Goal: Complete application form

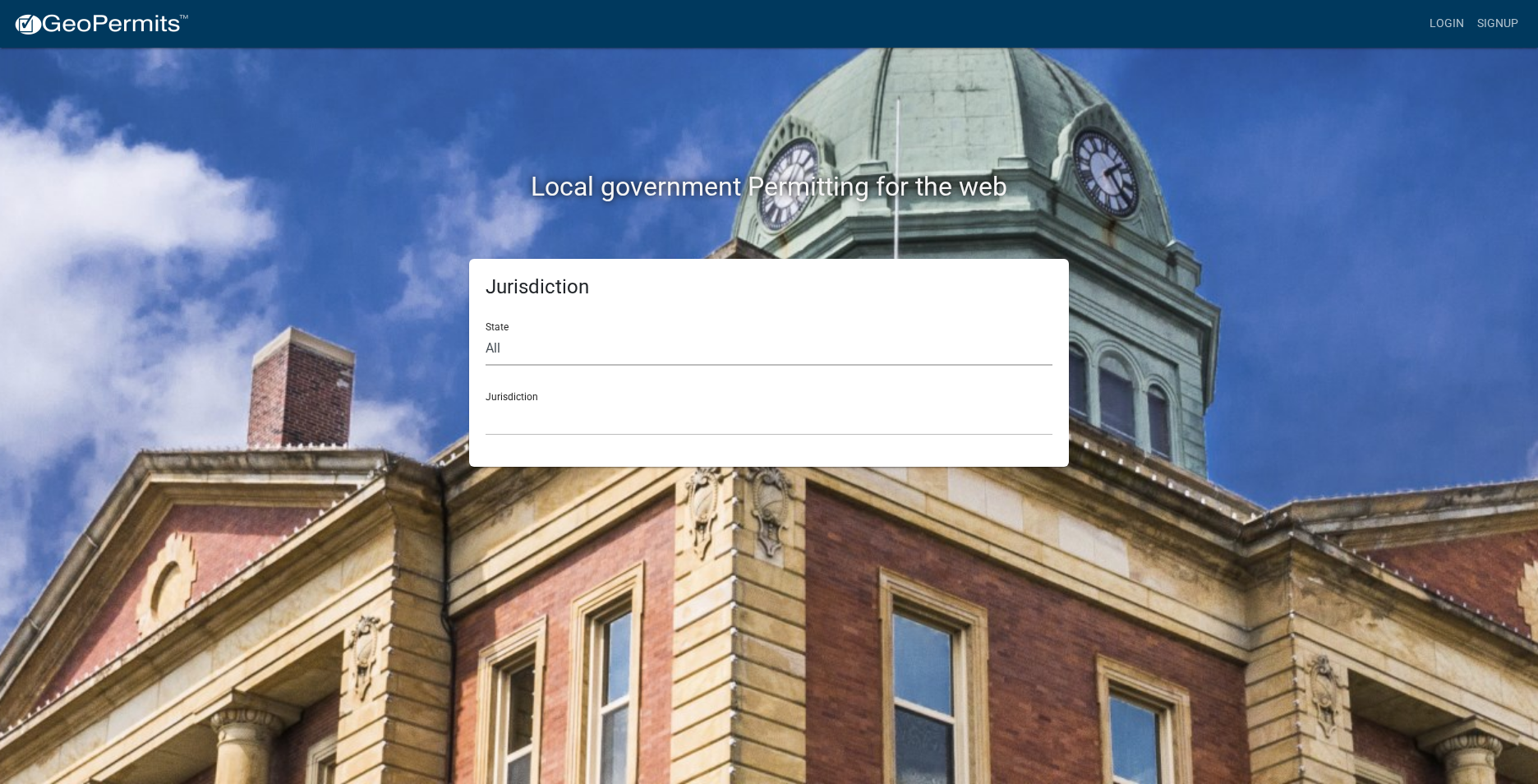
drag, startPoint x: 0, startPoint y: 0, endPoint x: 489, endPoint y: 348, distance: 600.2
click at [489, 348] on select "All [US_STATE] [US_STATE] [US_STATE] [US_STATE] [US_STATE] [US_STATE] [US_STATE…" at bounding box center [769, 348] width 567 height 34
select select "[US_STATE]"
click at [486, 332] on select "All [US_STATE] [US_STATE] [US_STATE] [US_STATE] [US_STATE] [US_STATE] [US_STATE…" at bounding box center [769, 348] width 567 height 34
click at [507, 391] on div "Jurisdiction City of [GEOGRAPHIC_DATA], [US_STATE] City of [GEOGRAPHIC_DATA], […" at bounding box center [769, 407] width 567 height 56
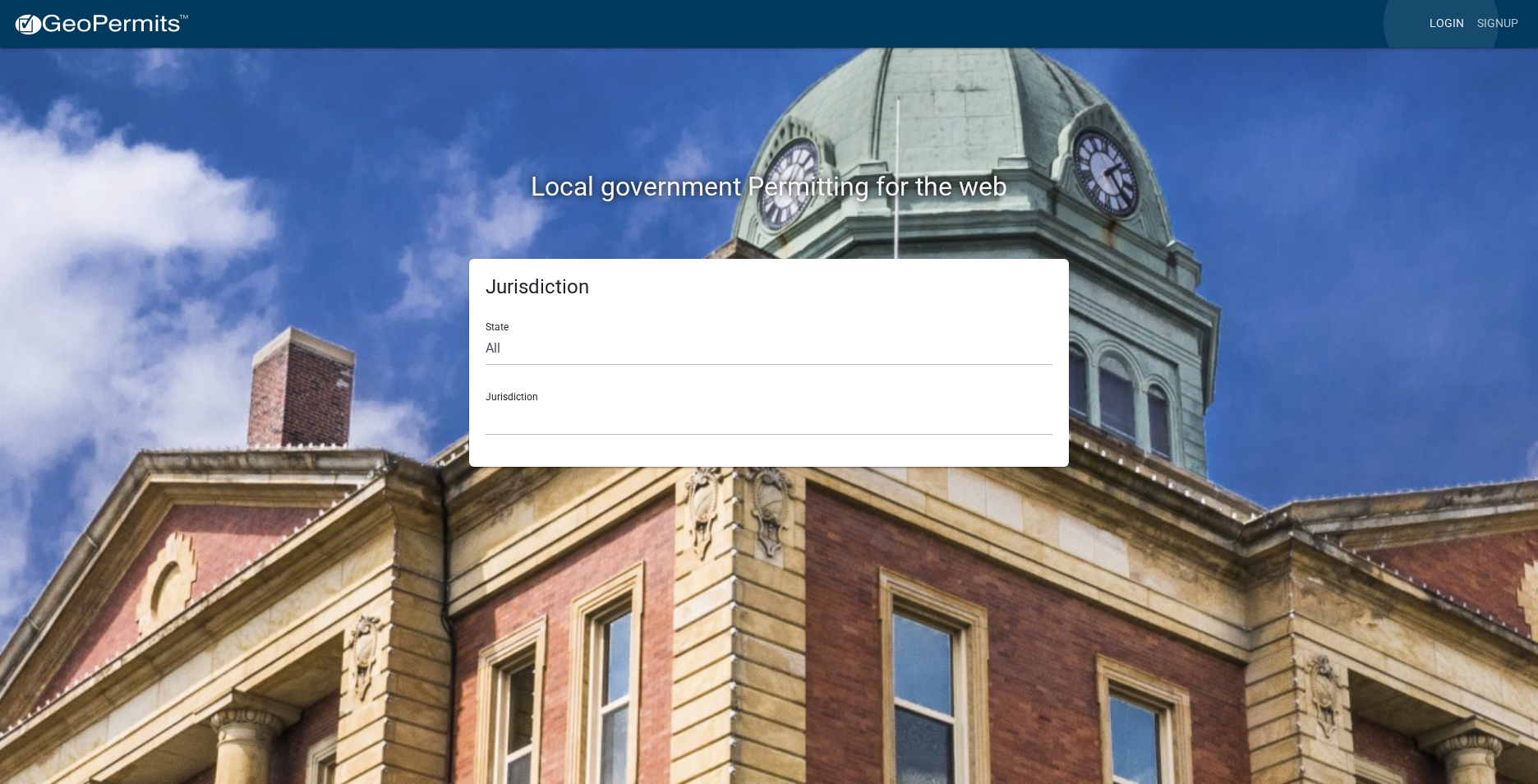
click at [1441, 23] on link "Login" at bounding box center [1447, 24] width 47 height 31
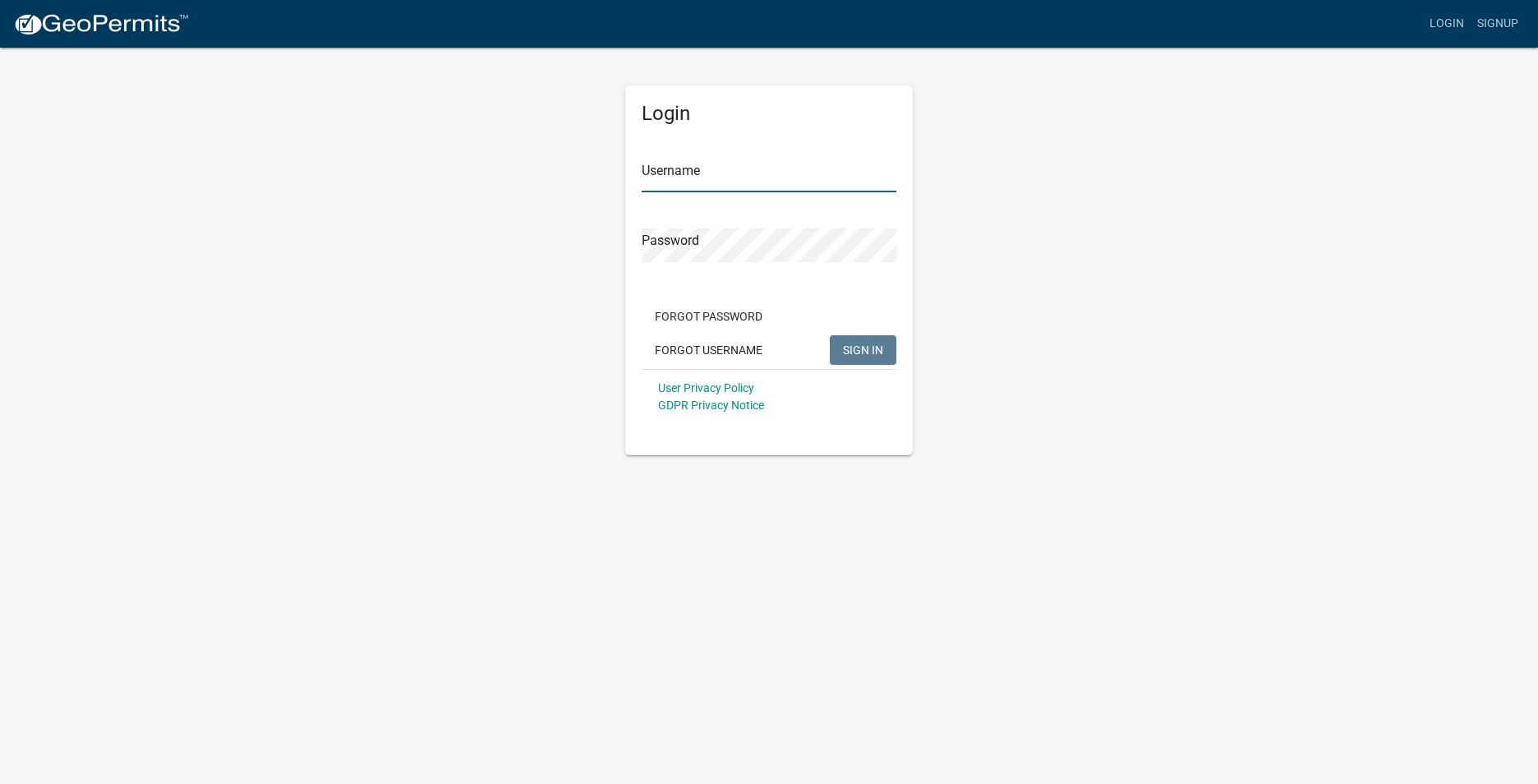
type input "Ericbingle"
click at [871, 352] on span "SIGN IN" at bounding box center [863, 349] width 41 height 13
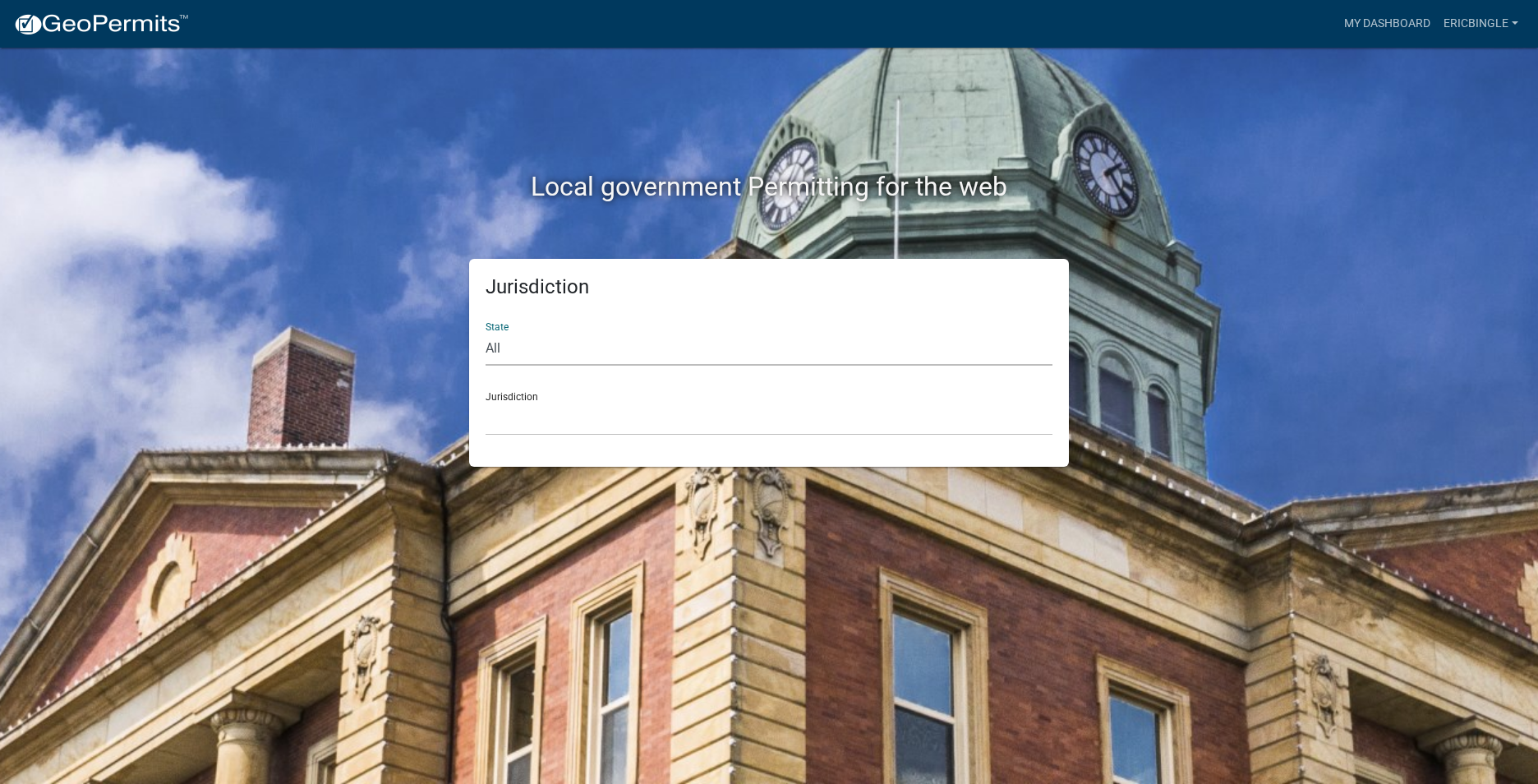
click at [555, 352] on select "All [US_STATE] [US_STATE] [US_STATE] [US_STATE] [US_STATE] [US_STATE] [US_STATE…" at bounding box center [769, 348] width 567 height 34
select select "[US_STATE]"
click at [486, 332] on select "All [US_STATE] [US_STATE] [US_STATE] [US_STATE] [US_STATE] [US_STATE] [US_STATE…" at bounding box center [769, 348] width 567 height 34
click at [1386, 18] on link "My Dashboard" at bounding box center [1388, 24] width 99 height 31
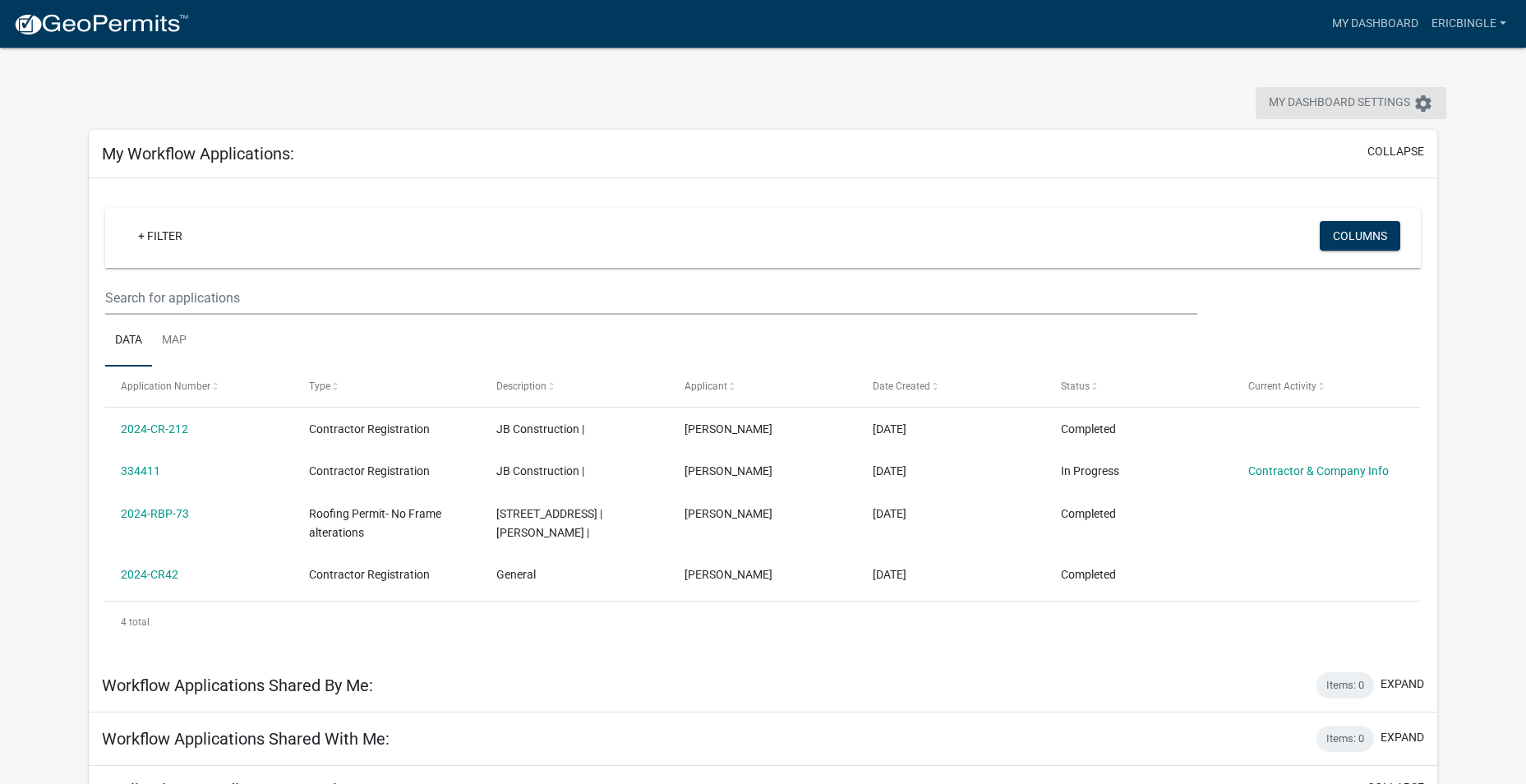
click at [1426, 99] on icon "settings" at bounding box center [1423, 104] width 20 height 20
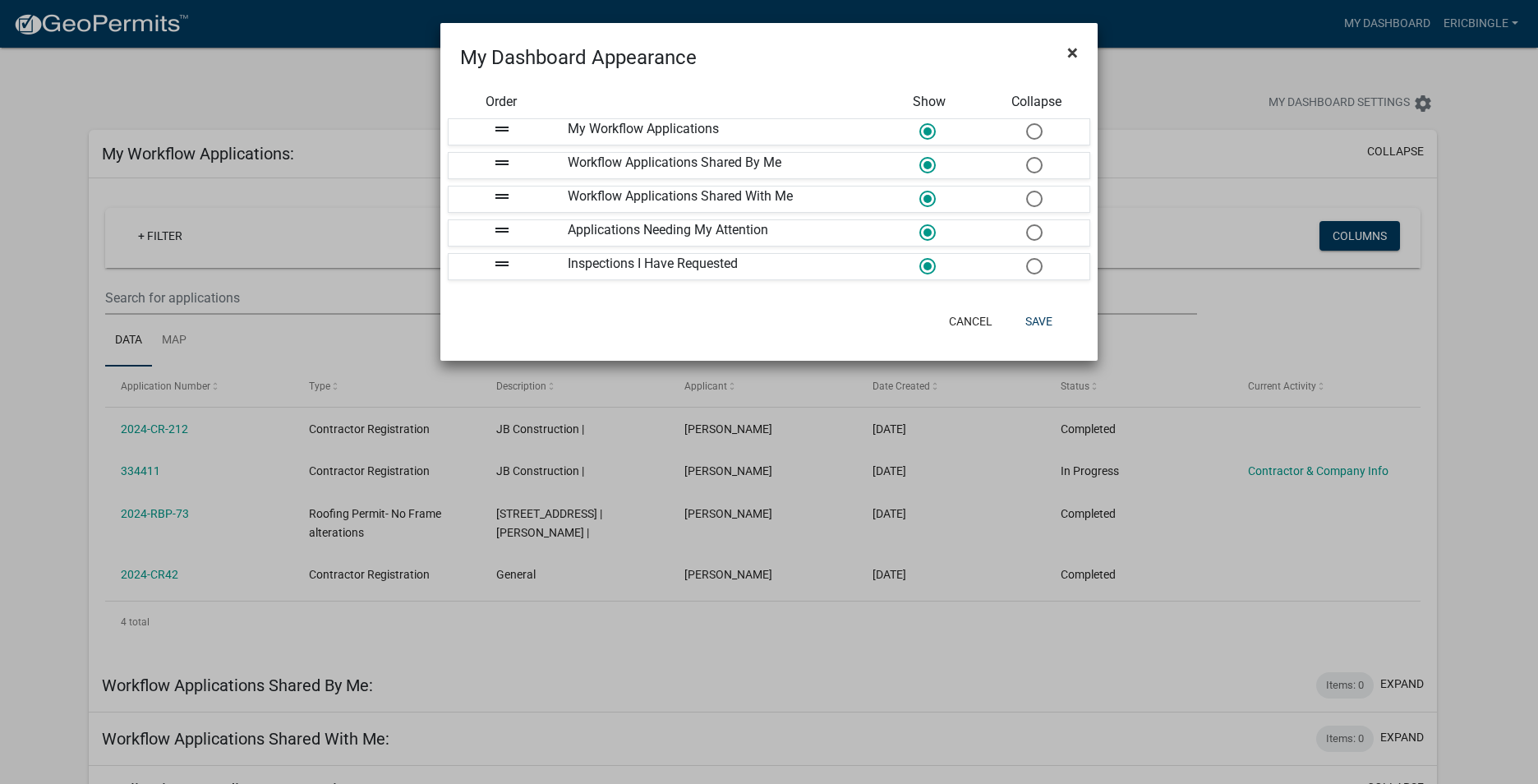
click at [1065, 51] on button "×" at bounding box center [1073, 53] width 37 height 46
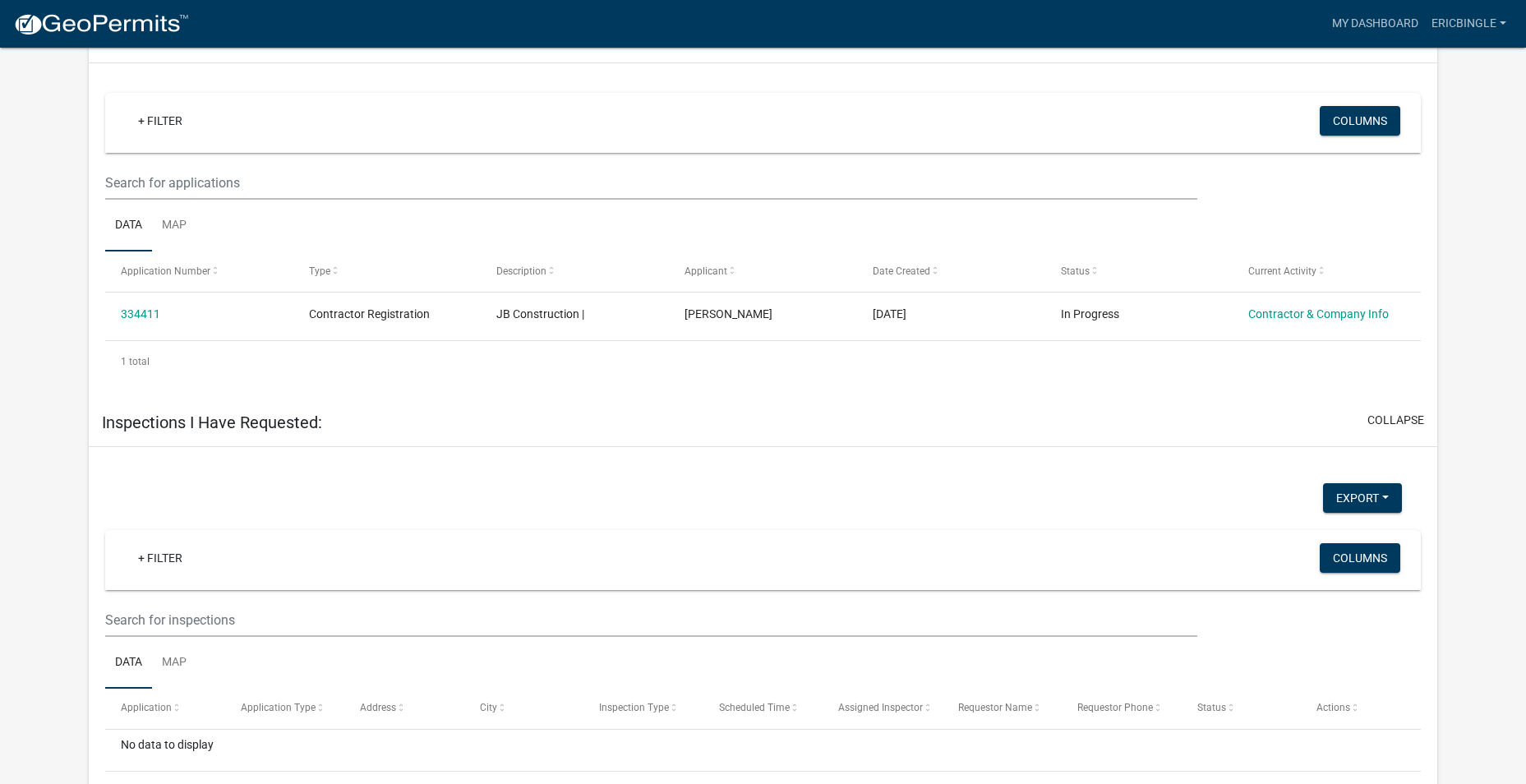
scroll to position [813, 0]
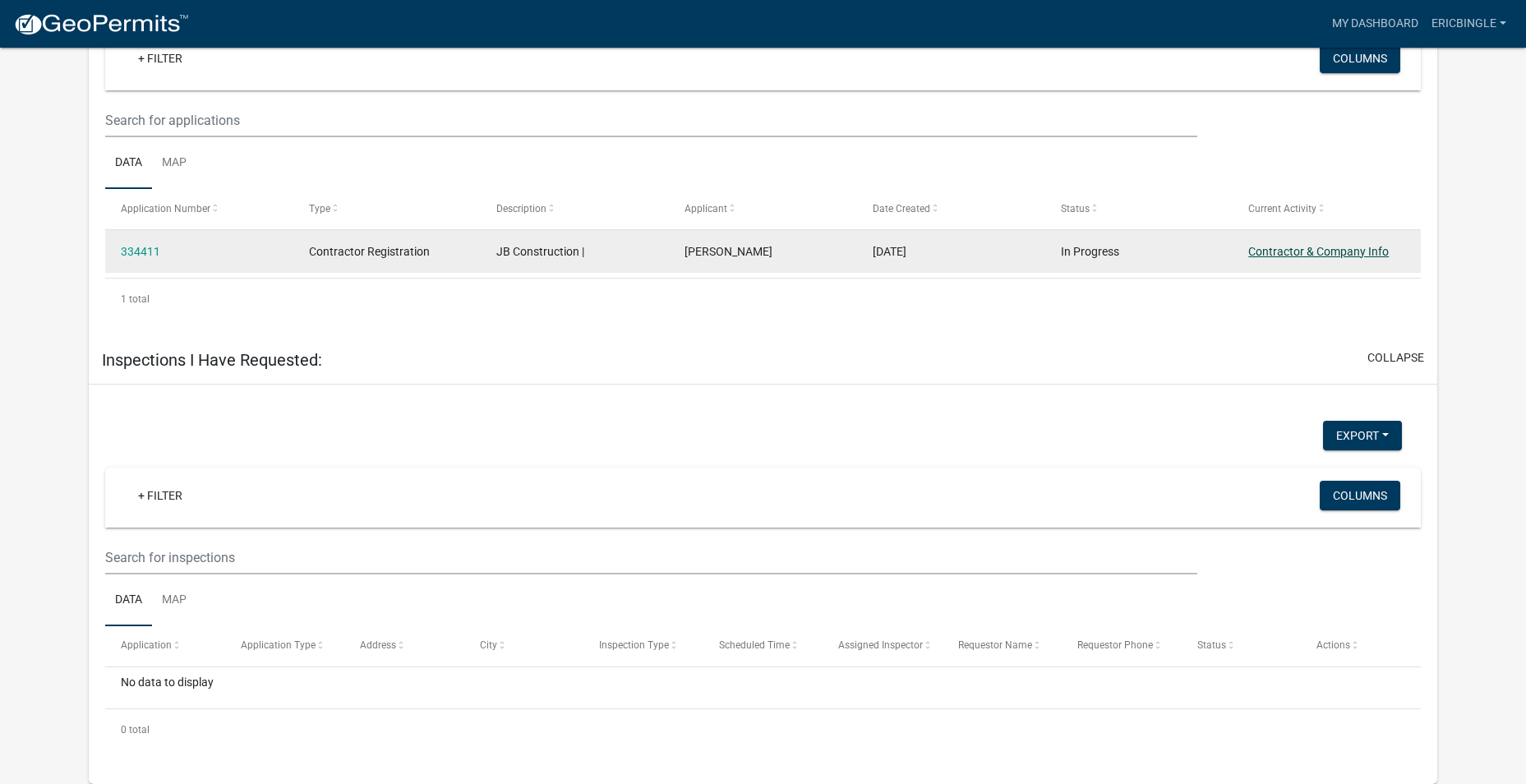
click at [1332, 252] on link "Contractor & Company Info" at bounding box center [1318, 251] width 140 height 13
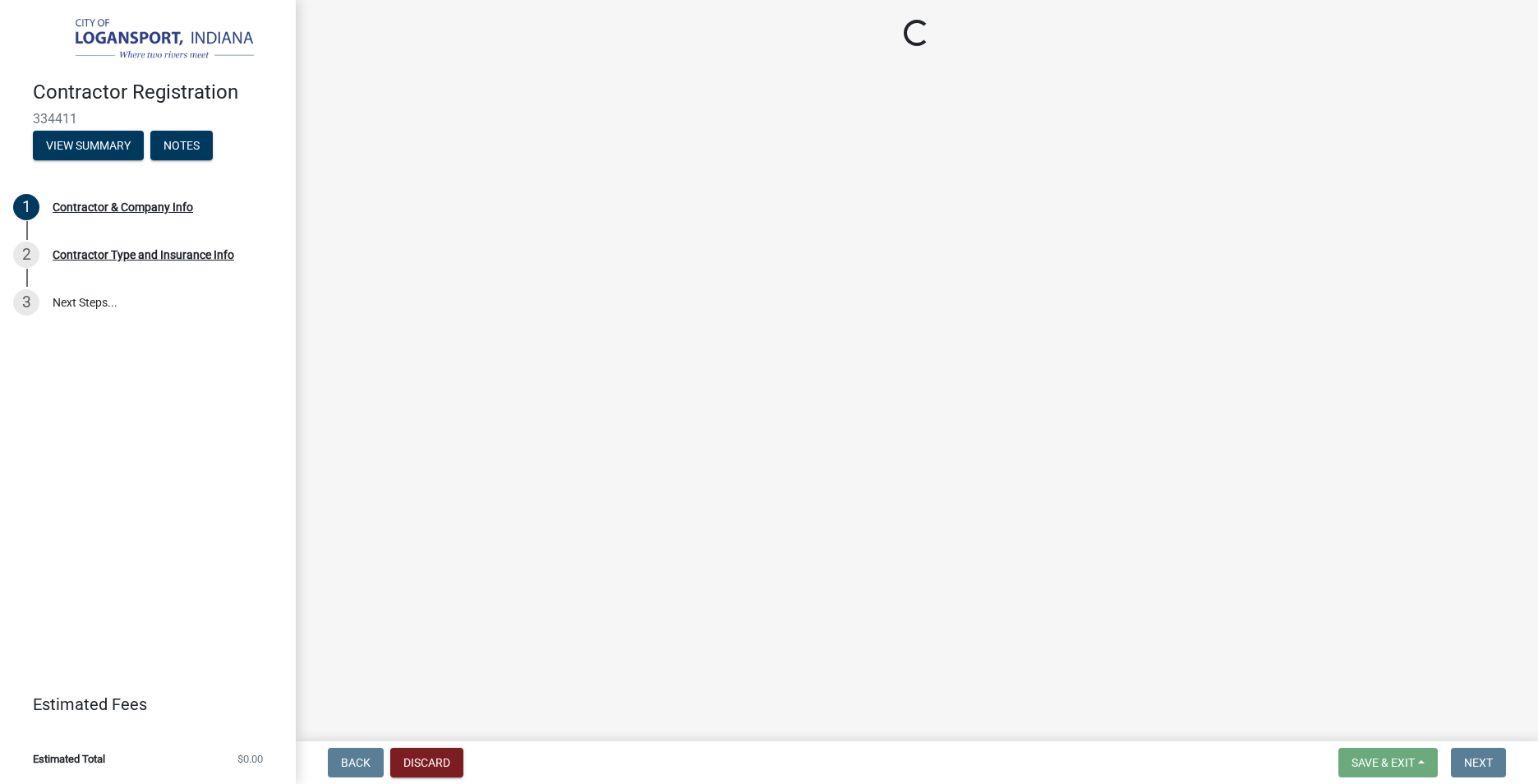
select select "IN"
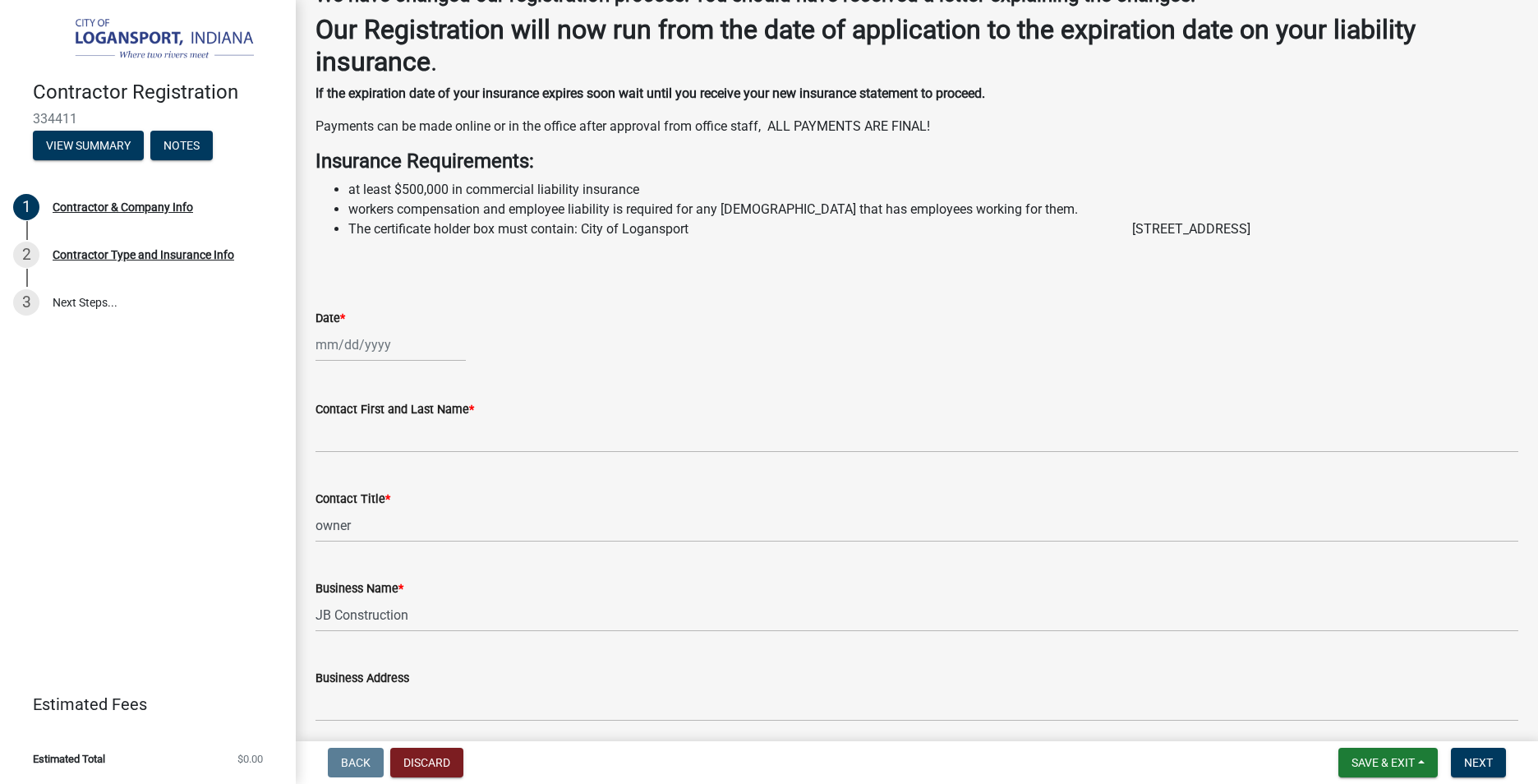
scroll to position [164, 0]
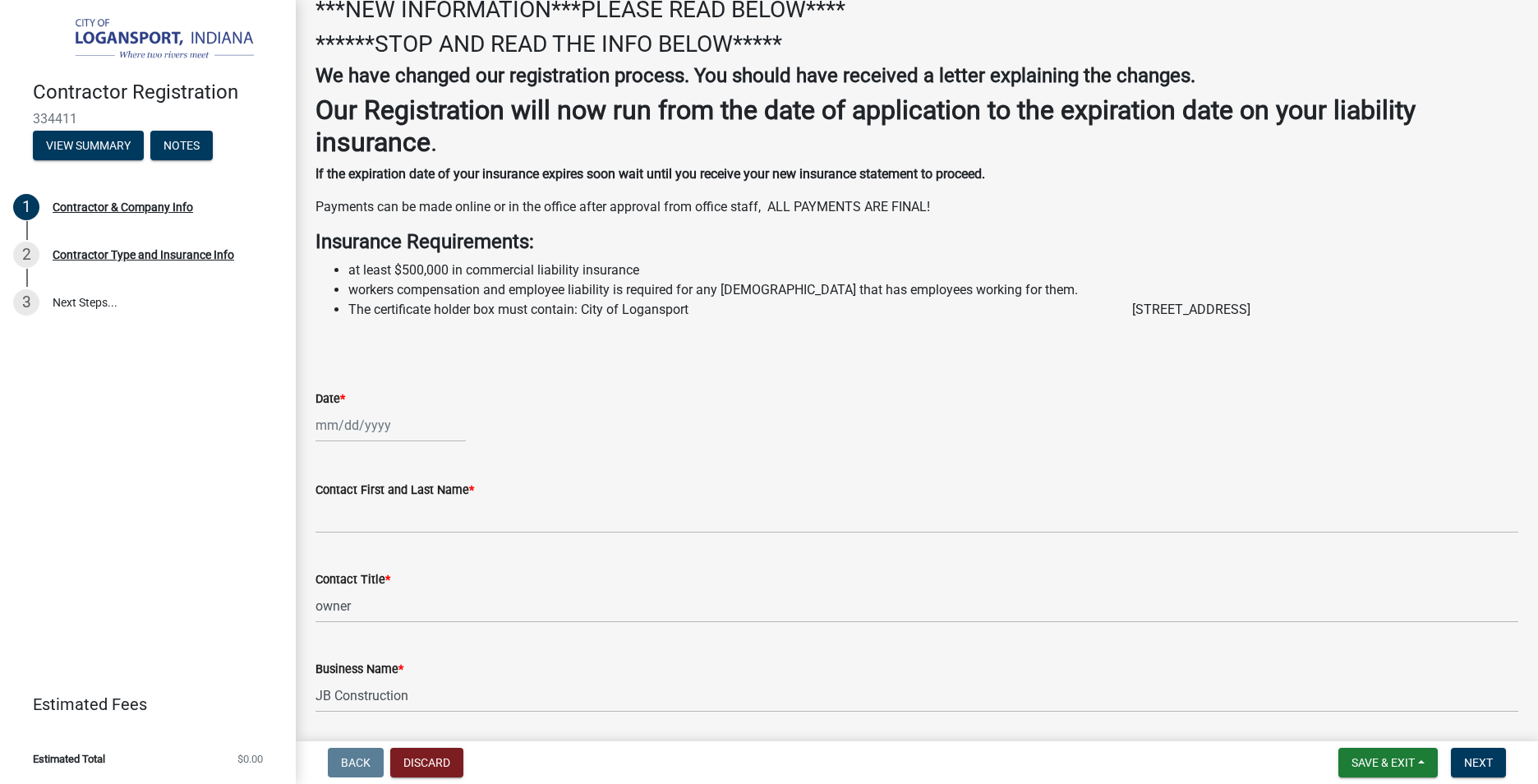
click at [379, 435] on div at bounding box center [391, 425] width 150 height 34
select select "9"
select select "2025"
click at [501, 473] on div at bounding box center [490, 460] width 33 height 27
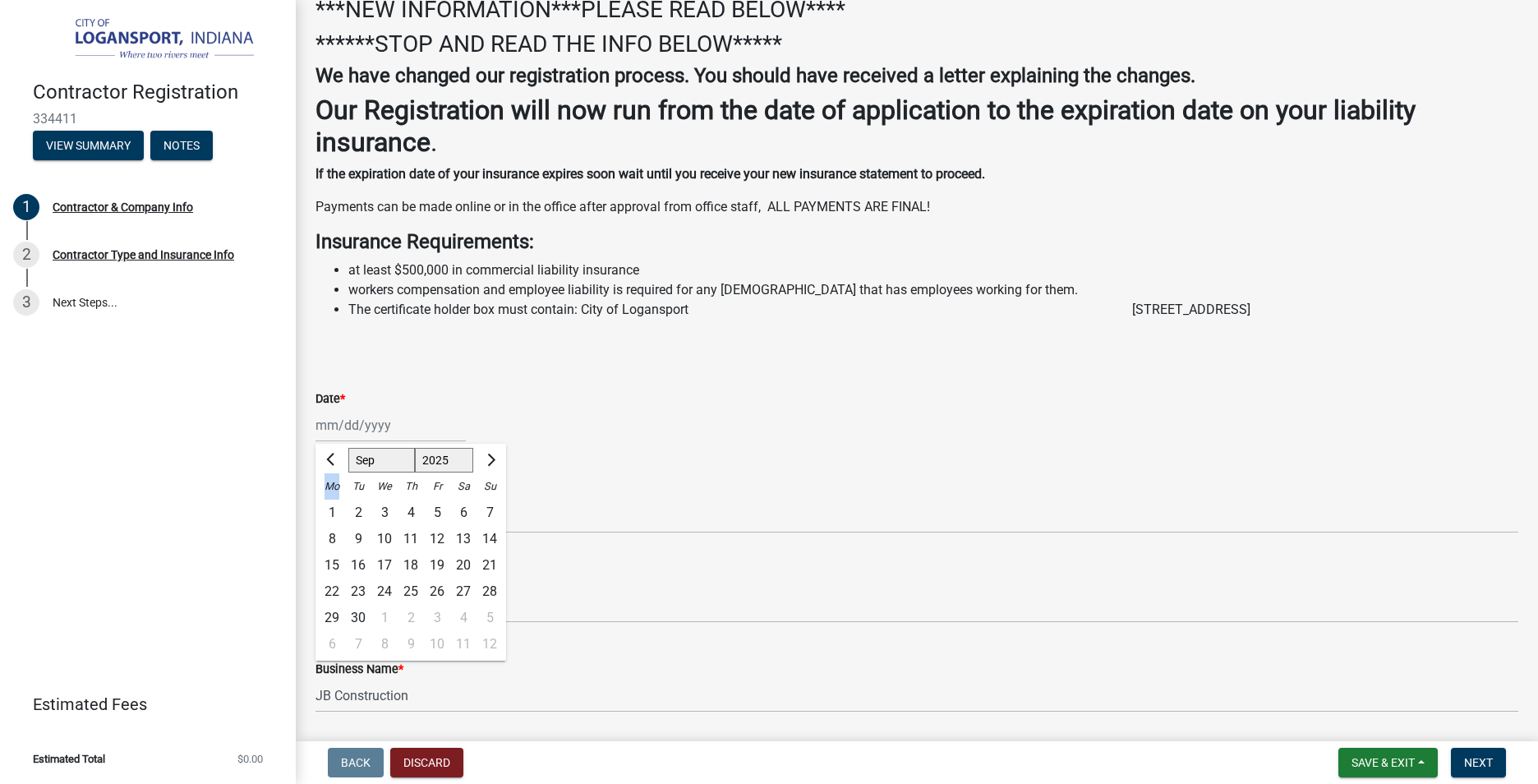
click at [501, 473] on div at bounding box center [490, 460] width 33 height 27
drag, startPoint x: 501, startPoint y: 474, endPoint x: 375, endPoint y: 482, distance: 126.3
click at [375, 472] on select "Jan Feb Mar Apr May Jun [DATE] Aug Sep Oct Nov Dec" at bounding box center [381, 460] width 66 height 25
select select "10"
click at [348, 467] on select "Jan Feb Mar Apr May Jun [DATE] Aug Sep Oct Nov Dec" at bounding box center [381, 460] width 66 height 25
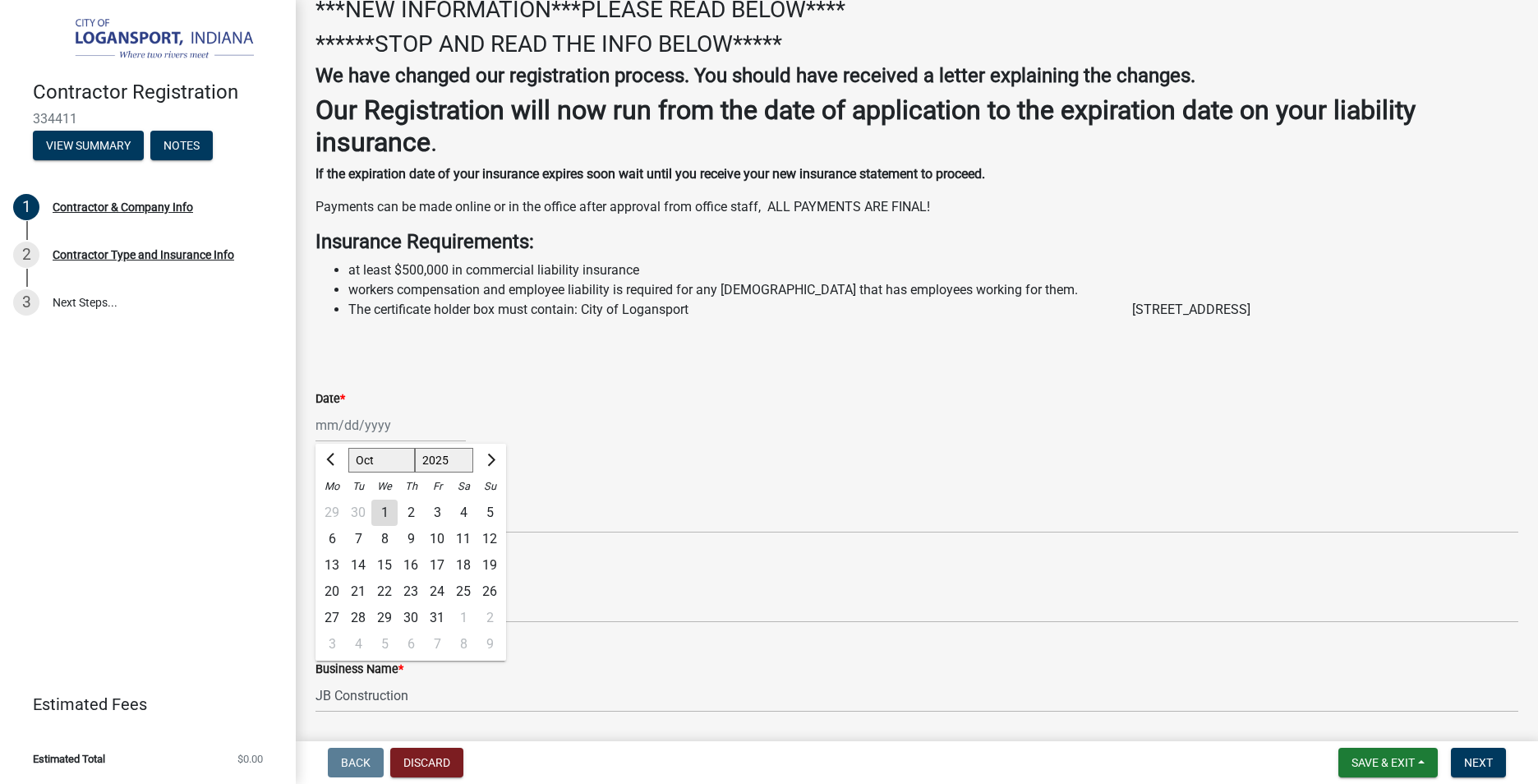
click at [437, 525] on div "3" at bounding box center [437, 513] width 27 height 27
type input "[DATE]"
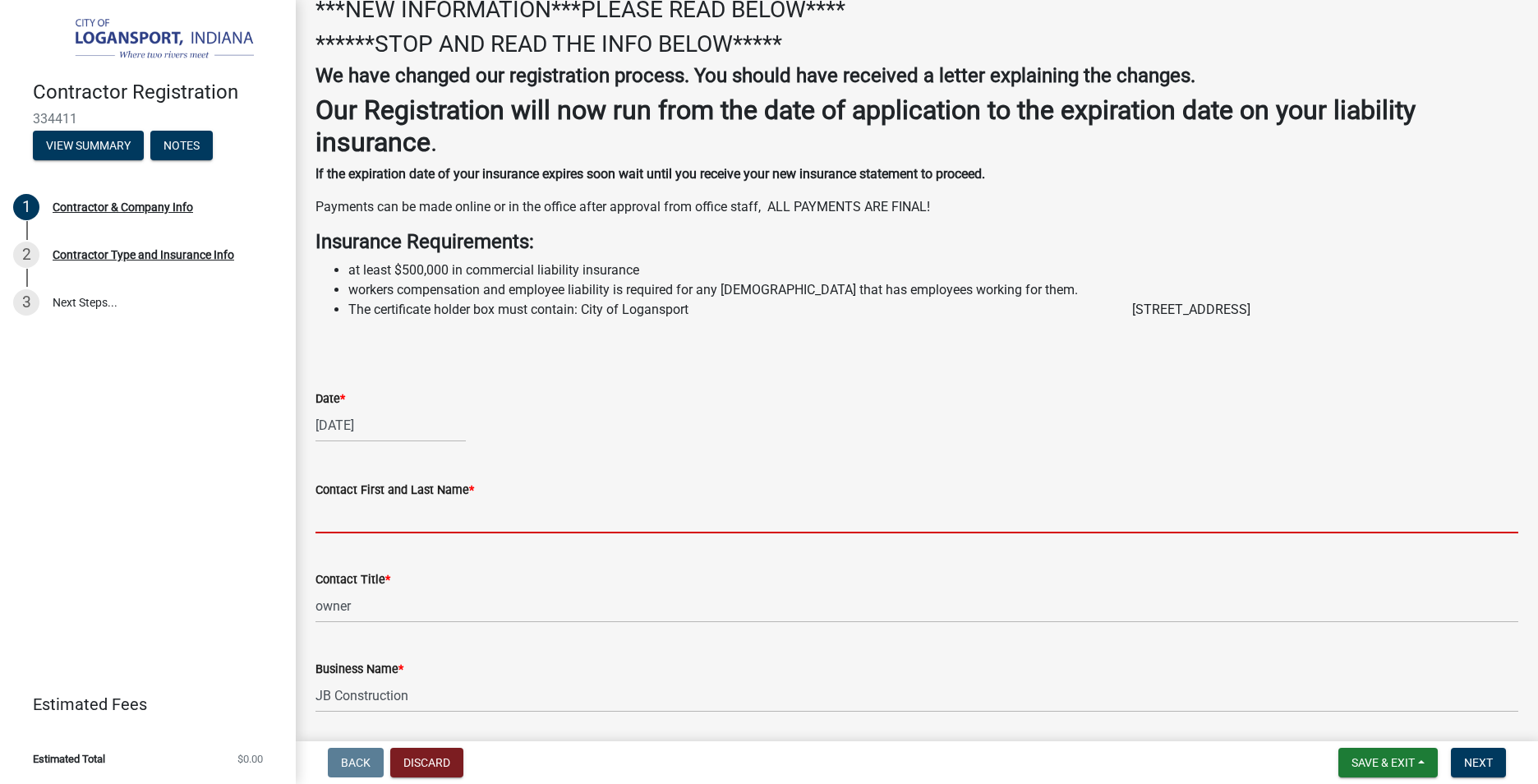
click at [420, 533] on input "Contact First and Last Name *" at bounding box center [917, 516] width 1203 height 34
type input "[PERSON_NAME]"
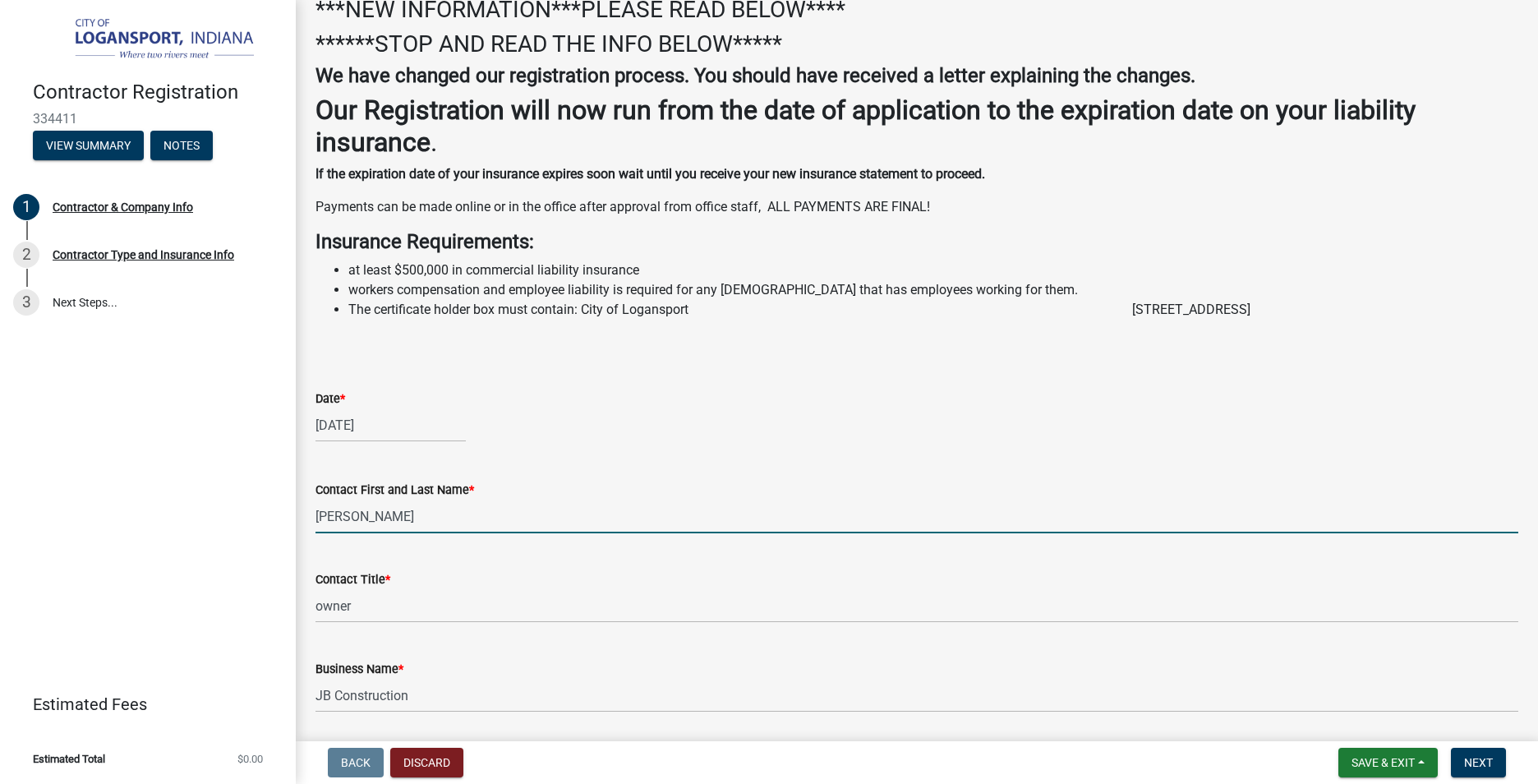
type input "[STREET_ADDRESS]"
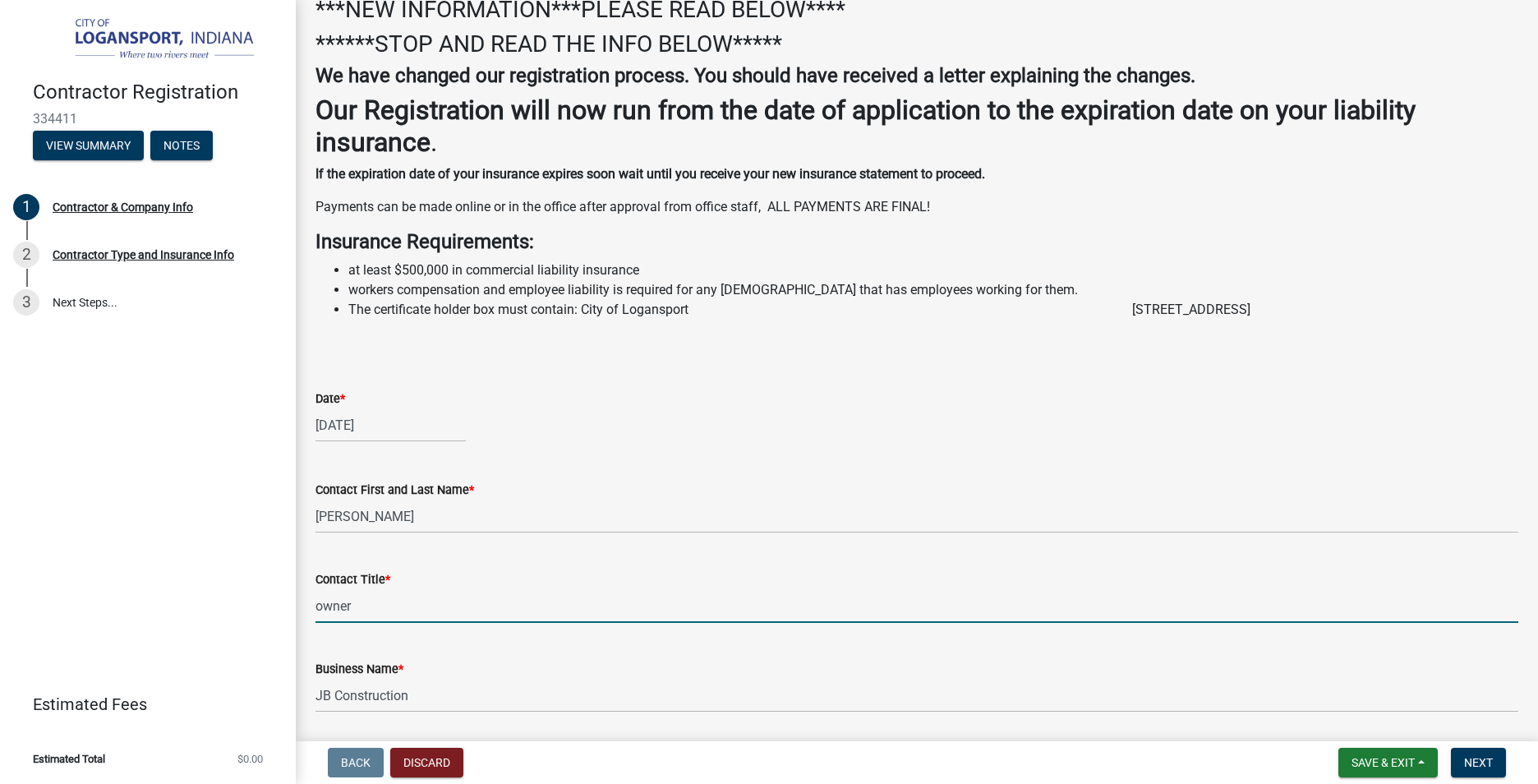
click at [439, 622] on input "owner" at bounding box center [917, 606] width 1203 height 34
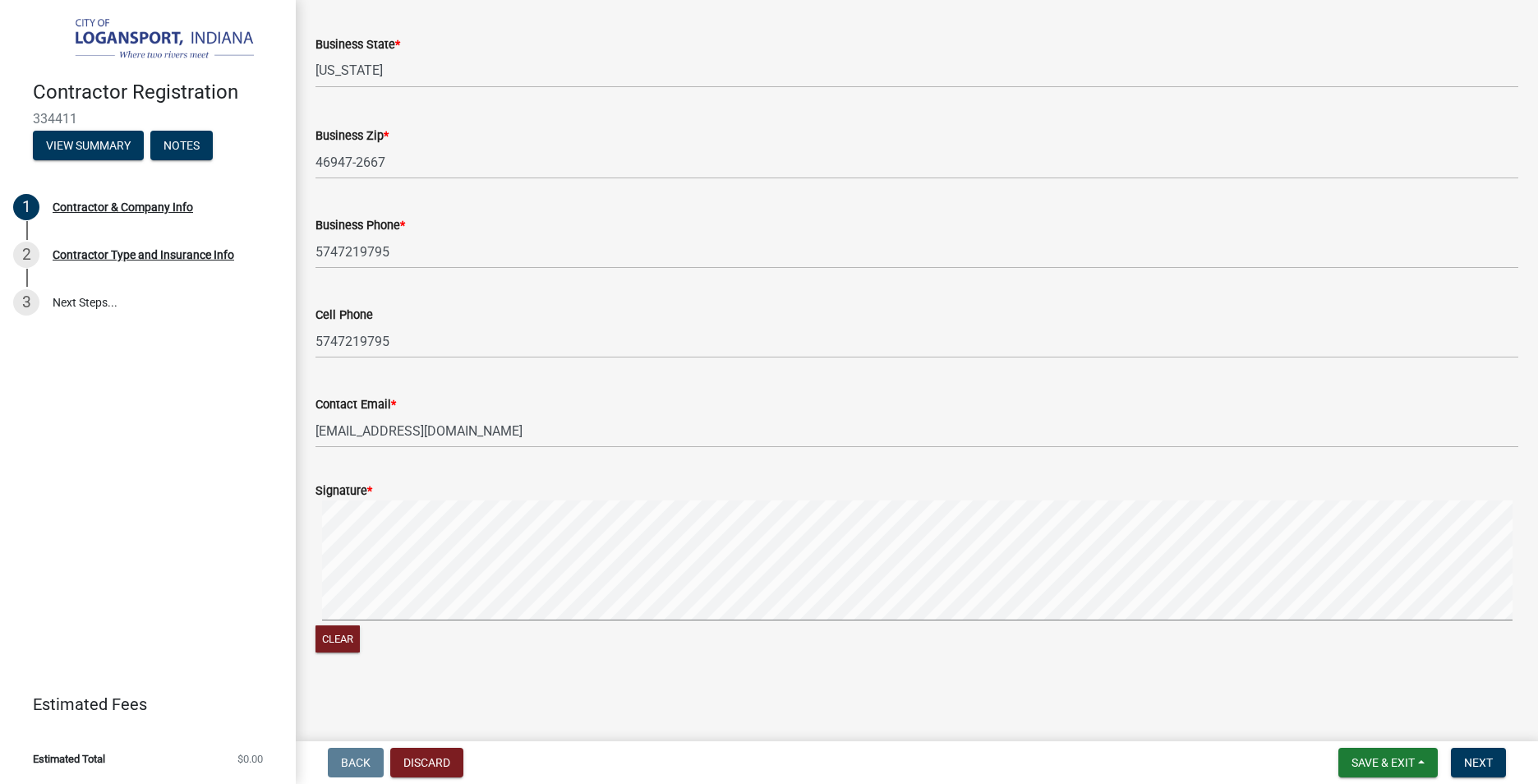
scroll to position [1186, 0]
click at [398, 485] on div "Signature *" at bounding box center [917, 491] width 1203 height 20
click at [352, 490] on label "Signature *" at bounding box center [344, 491] width 56 height 12
click at [481, 485] on div "Signature *" at bounding box center [917, 491] width 1203 height 20
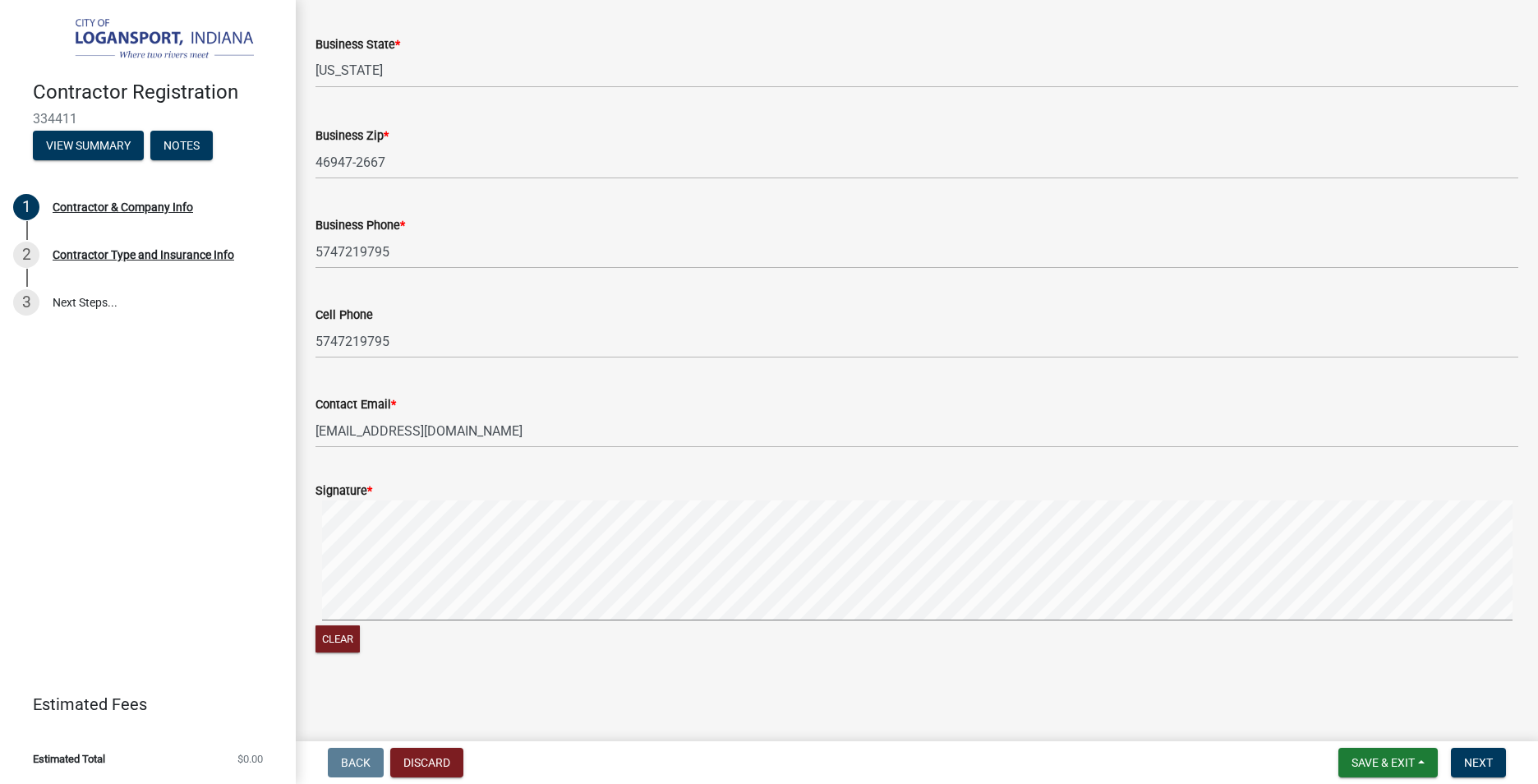
drag, startPoint x: 481, startPoint y: 485, endPoint x: 371, endPoint y: 486, distance: 110.0
click at [371, 486] on span "*" at bounding box center [370, 491] width 5 height 14
click at [1362, 766] on span "Save & Exit" at bounding box center [1383, 762] width 63 height 13
click at [337, 642] on button "Clear" at bounding box center [338, 638] width 45 height 27
click at [1487, 762] on span "Next" at bounding box center [1478, 762] width 29 height 13
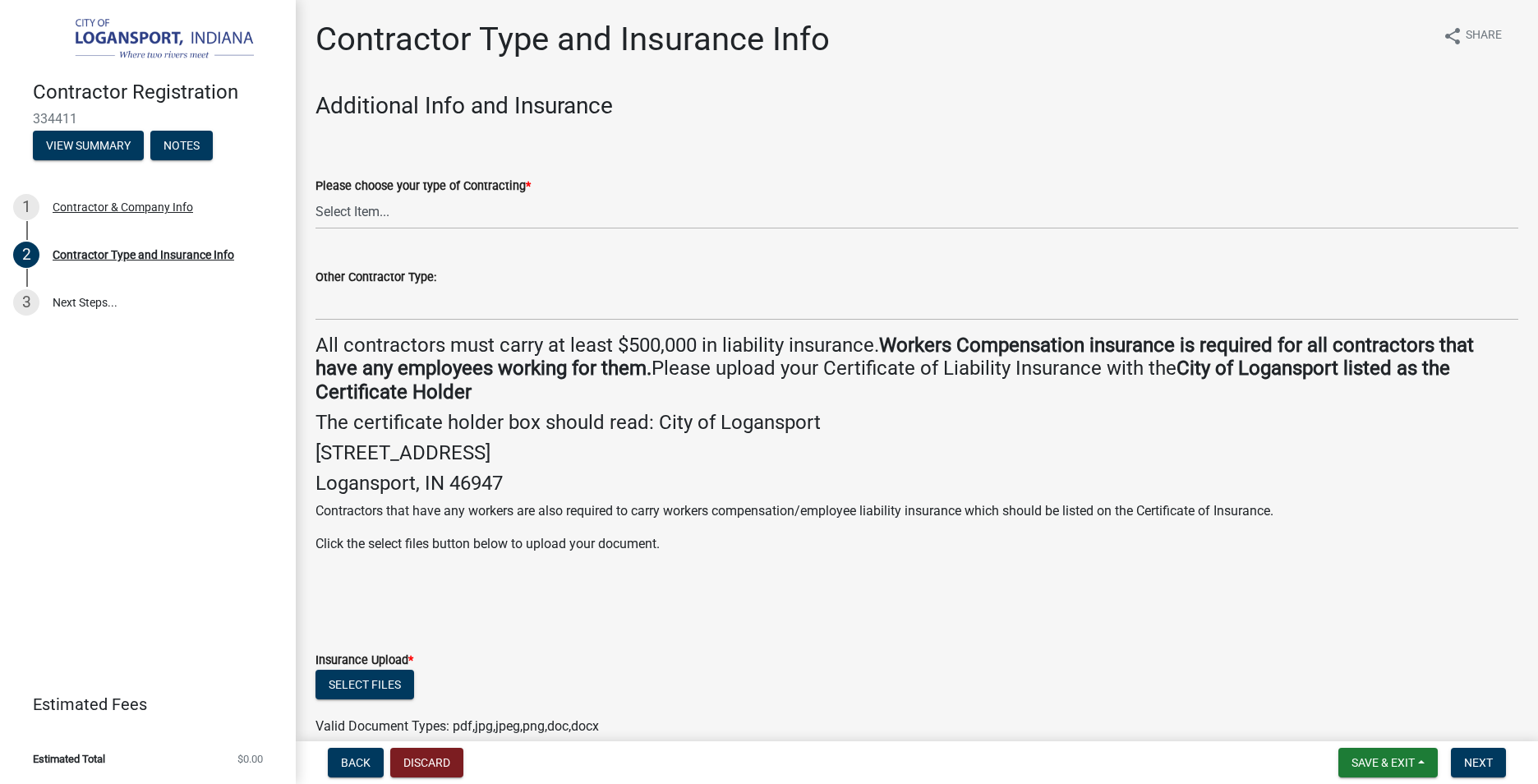
scroll to position [359, 0]
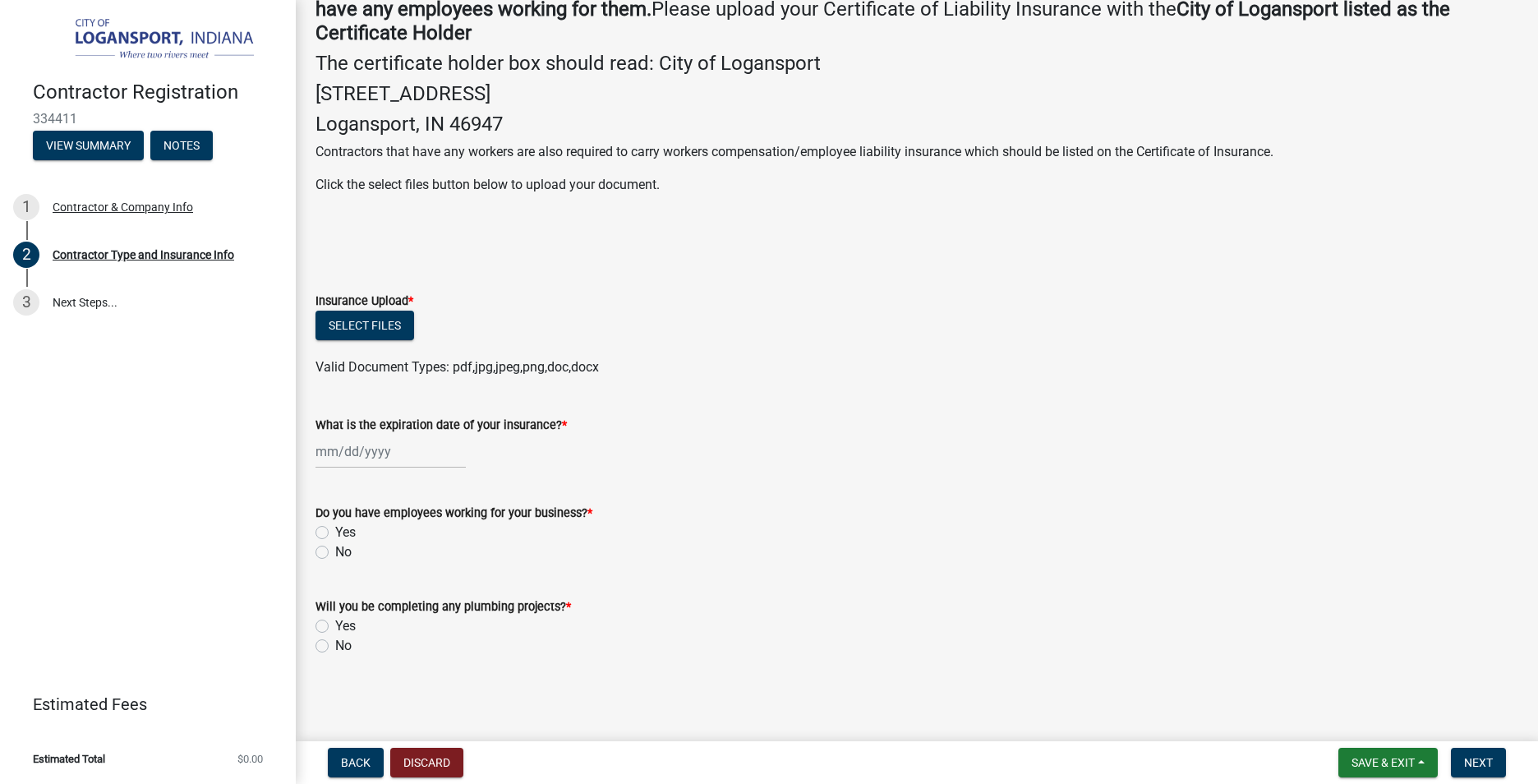
click at [364, 446] on div at bounding box center [391, 451] width 150 height 34
select select "9"
select select "2025"
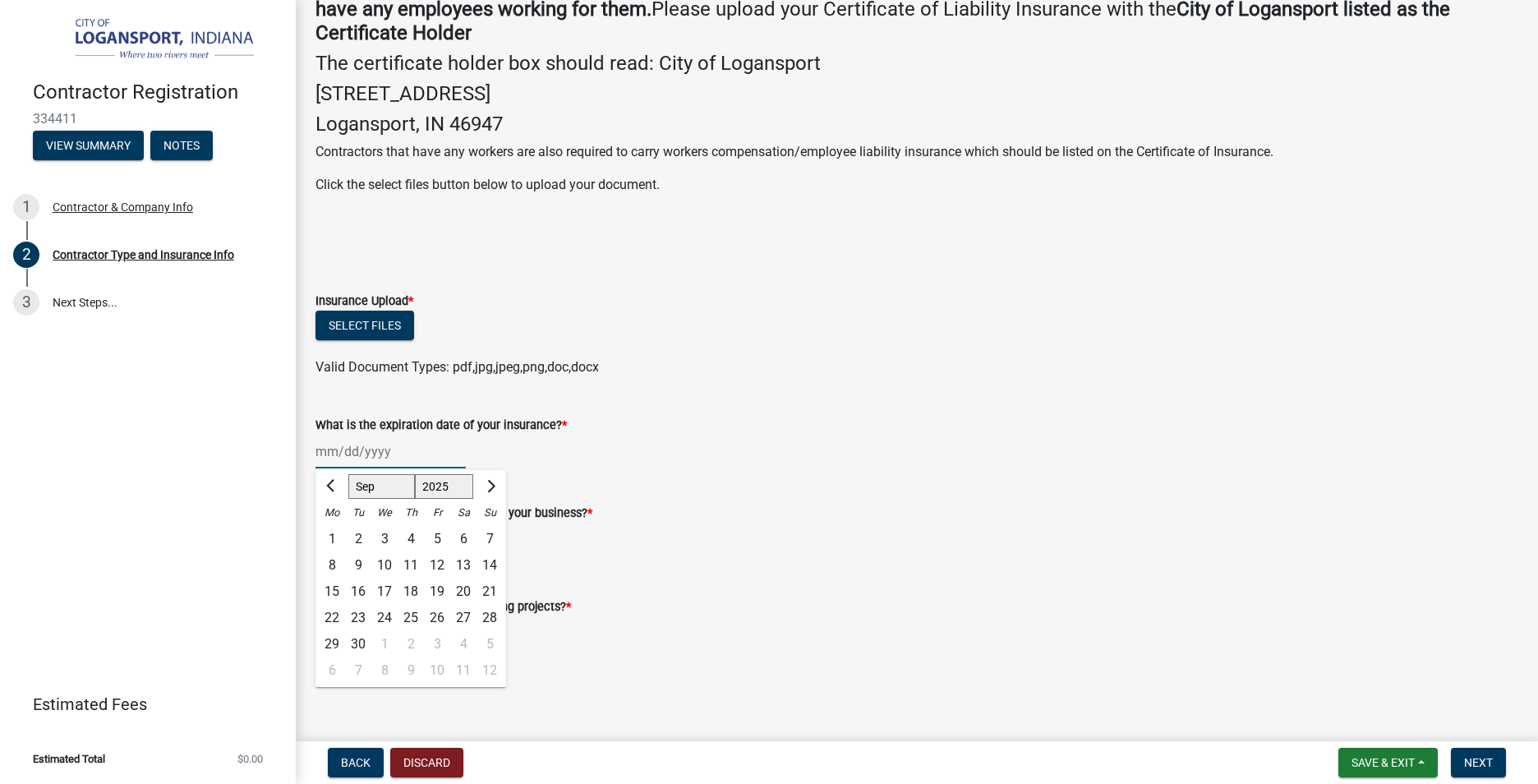
click at [386, 488] on select "Jan Feb Mar Apr May Jun [DATE] Aug Sep Oct Nov Dec" at bounding box center [381, 486] width 66 height 25
select select "10"
click at [348, 474] on select "Jan Feb Mar Apr May Jun [DATE] Aug Sep Oct Nov Dec" at bounding box center [381, 486] width 66 height 25
click at [441, 488] on select "1525 1526 1527 1528 1529 1530 1531 1532 1533 1534 1535 1536 1537 1538 1539 1540…" at bounding box center [444, 486] width 59 height 25
select select "2026"
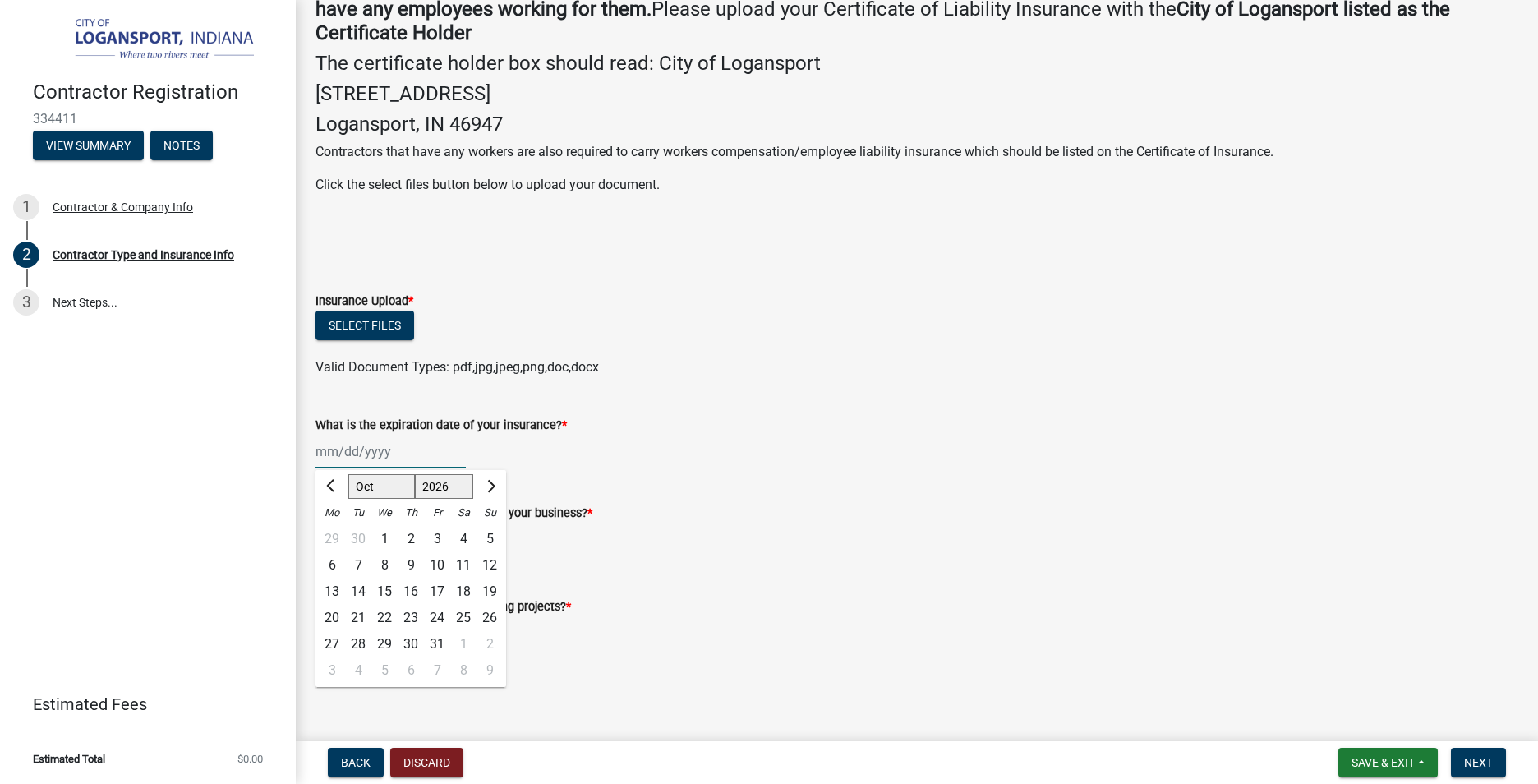
click at [415, 474] on select "1525 1526 1527 1528 1529 1530 1531 1532 1533 1534 1535 1536 1537 1538 1539 1540…" at bounding box center [444, 486] width 59 height 25
click at [458, 540] on div "3" at bounding box center [463, 539] width 27 height 27
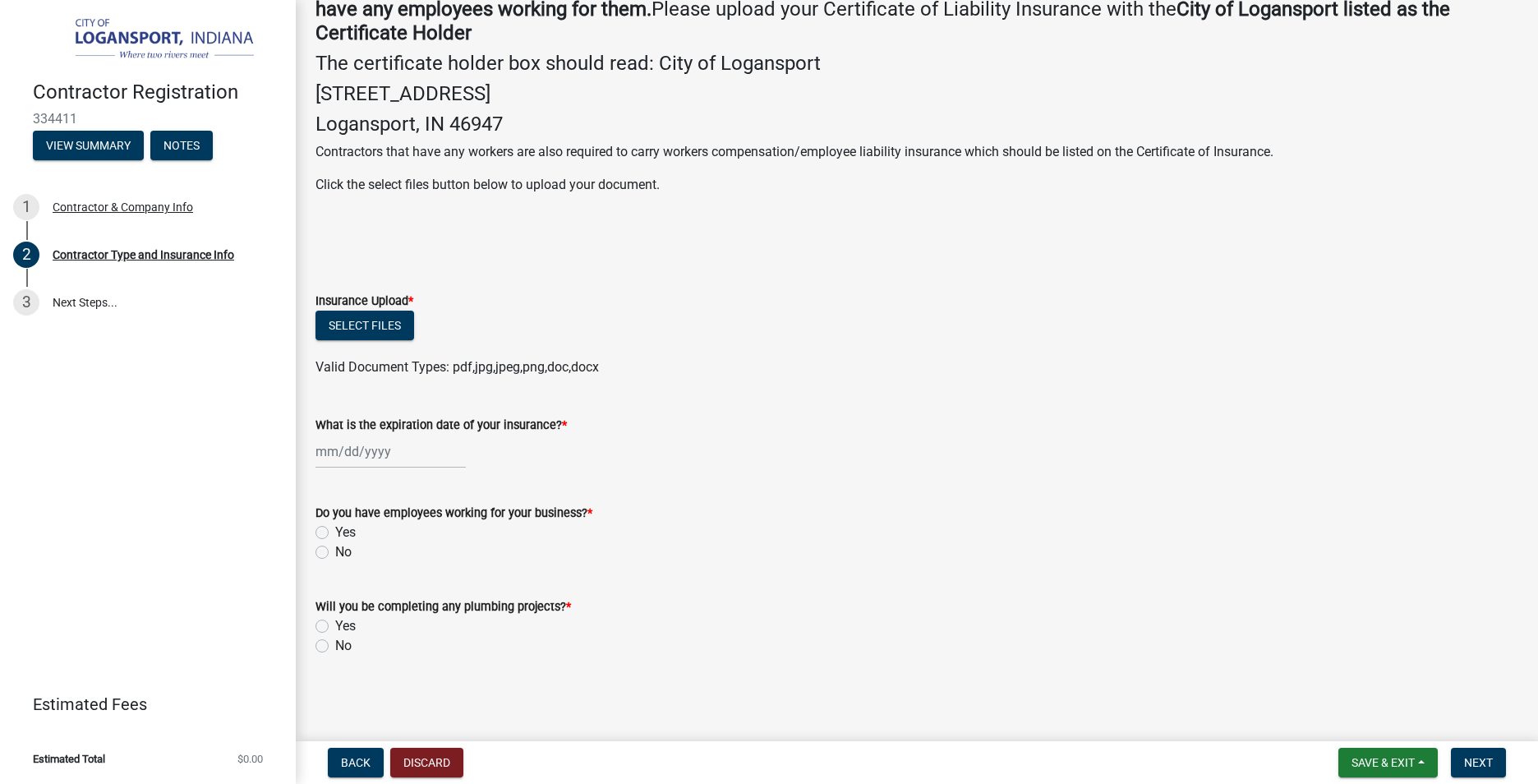
type input "[DATE]"
click at [335, 554] on label "No" at bounding box center [343, 552] width 17 height 20
click at [335, 553] on input "No" at bounding box center [340, 547] width 11 height 11
radio input "true"
click at [335, 647] on label "No" at bounding box center [343, 646] width 17 height 20
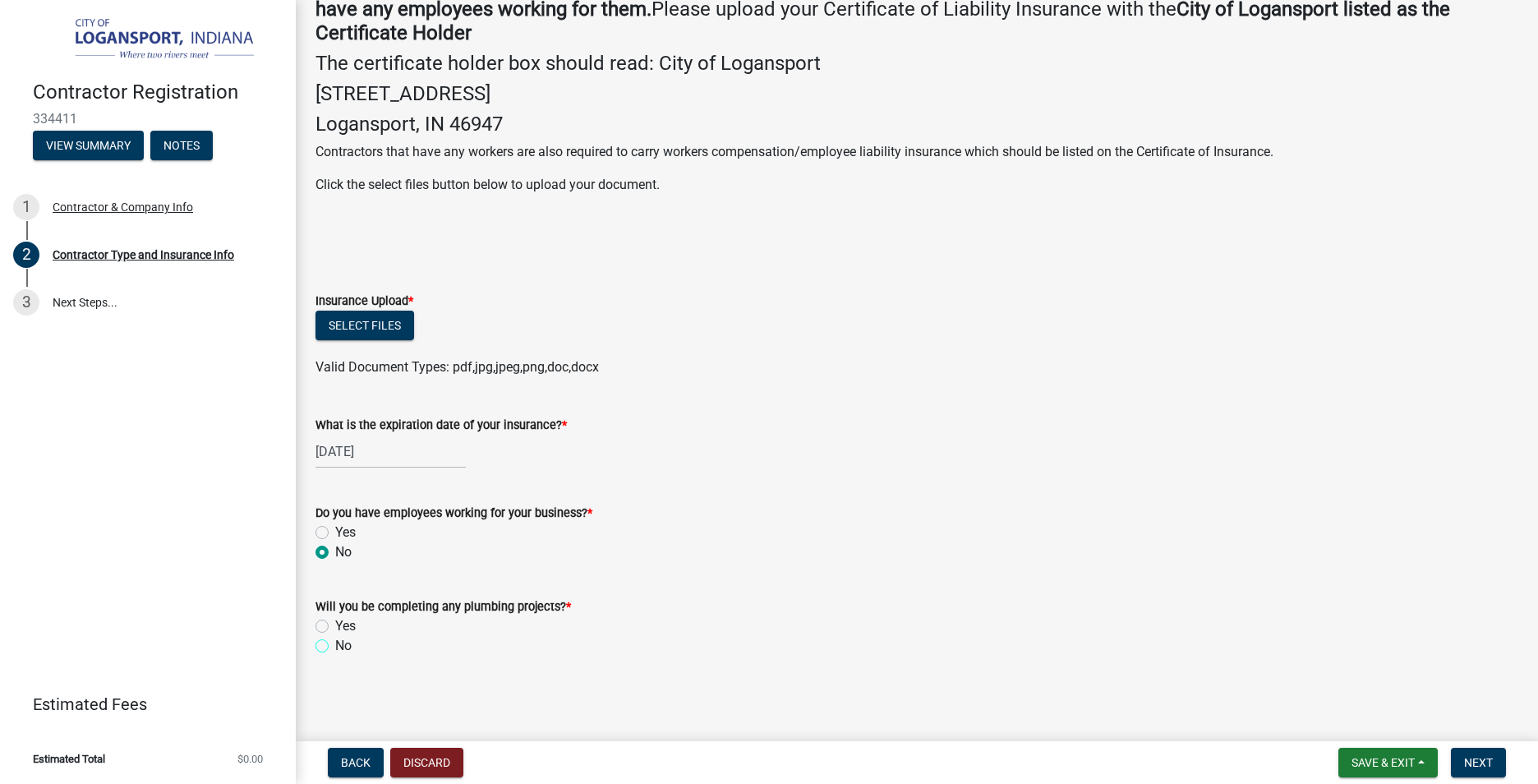
click at [335, 646] on input "No" at bounding box center [340, 641] width 11 height 11
radio input "true"
click at [1490, 763] on span "Next" at bounding box center [1478, 762] width 29 height 13
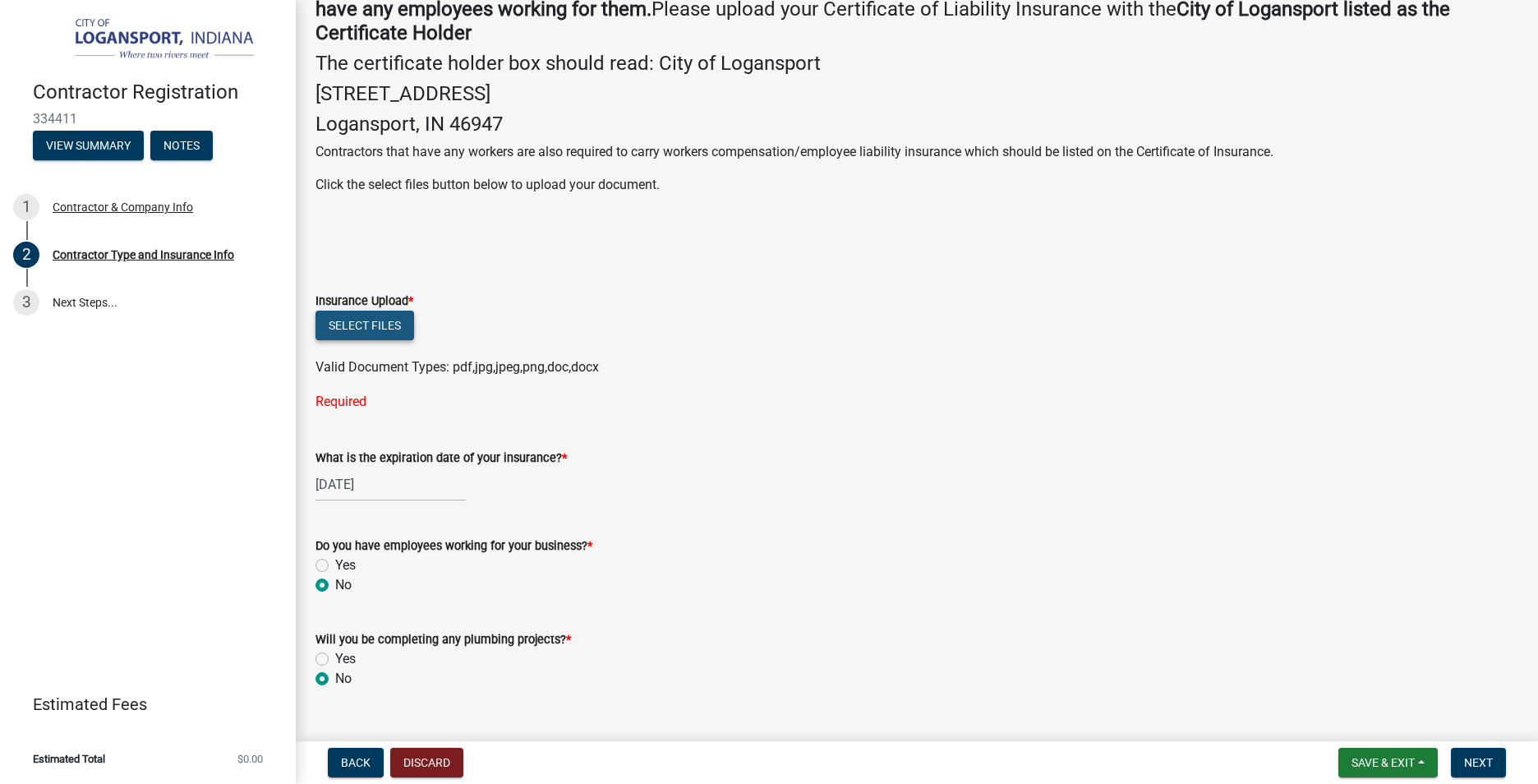
click at [368, 331] on button "Select files" at bounding box center [365, 326] width 99 height 30
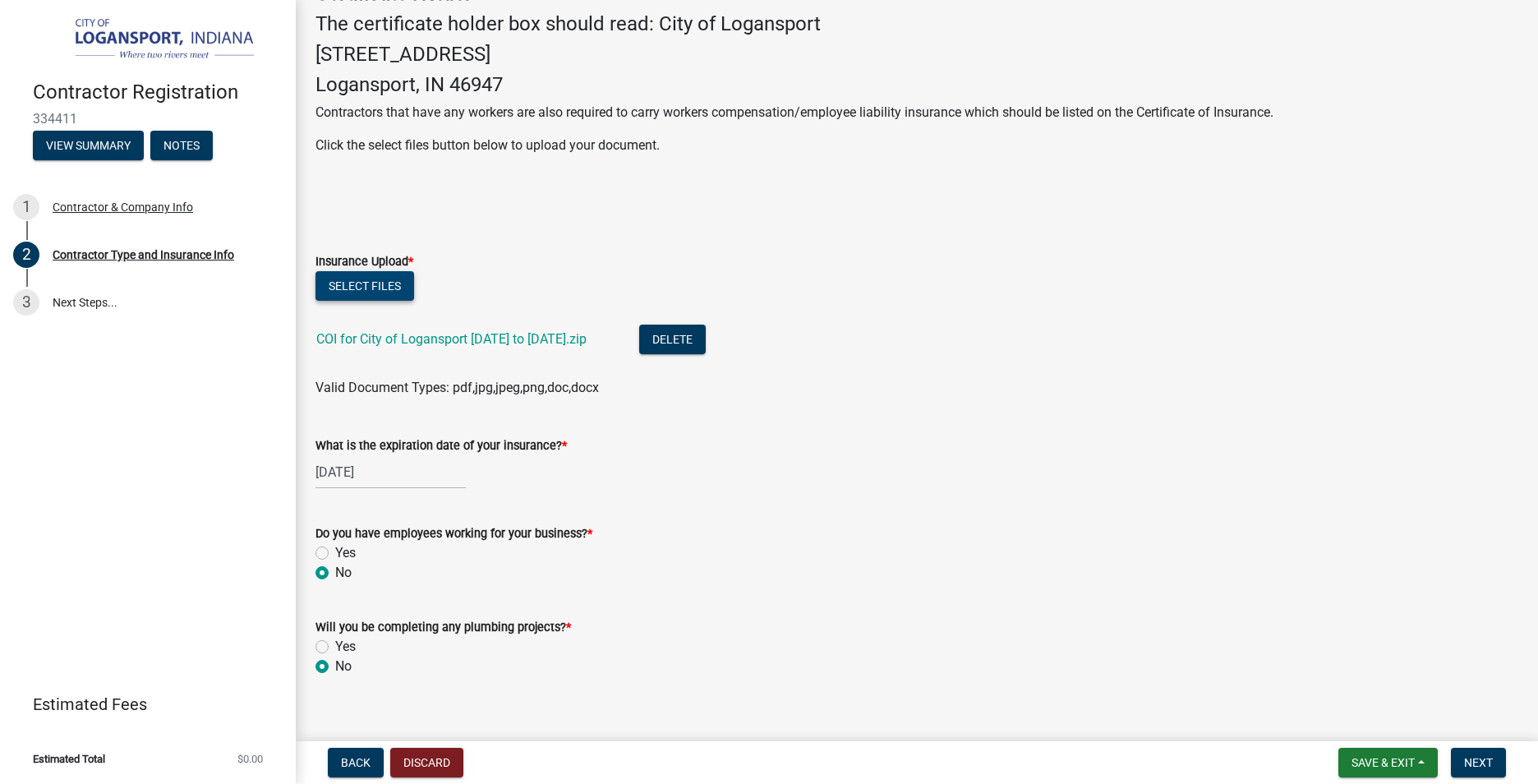
scroll to position [452, 0]
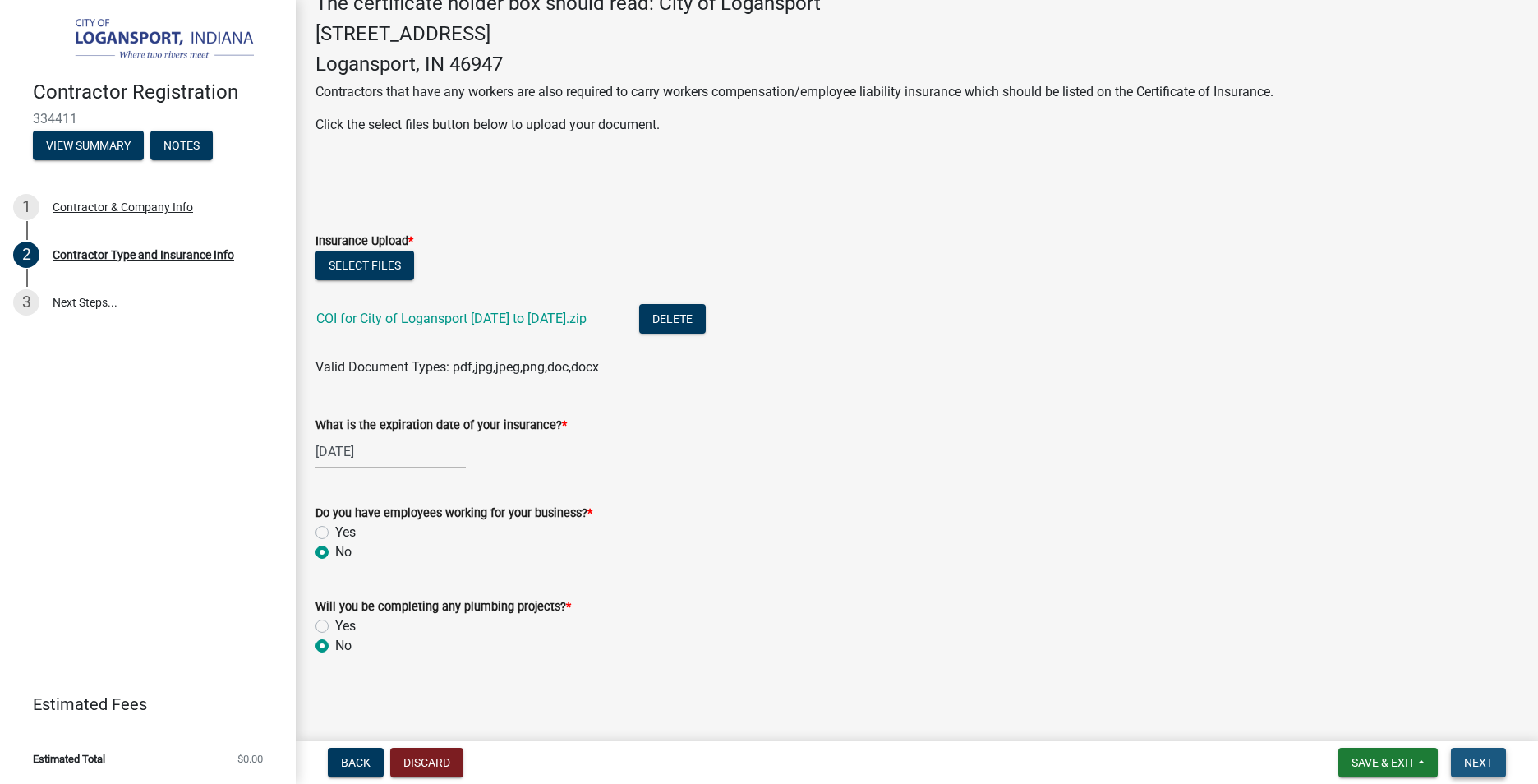
click at [1476, 758] on span "Next" at bounding box center [1478, 762] width 29 height 13
click at [1485, 764] on span "Next" at bounding box center [1478, 762] width 29 height 13
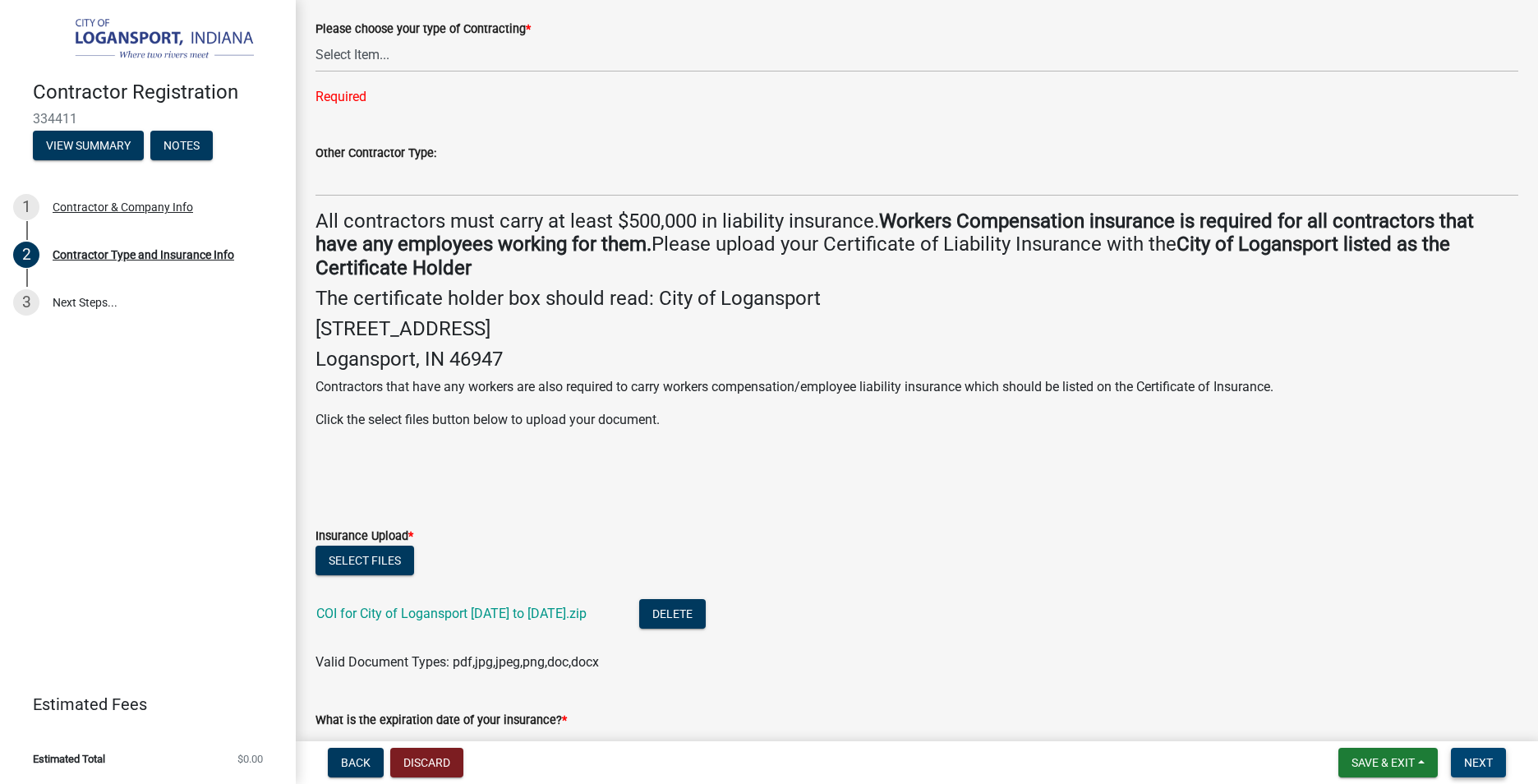
scroll to position [0, 0]
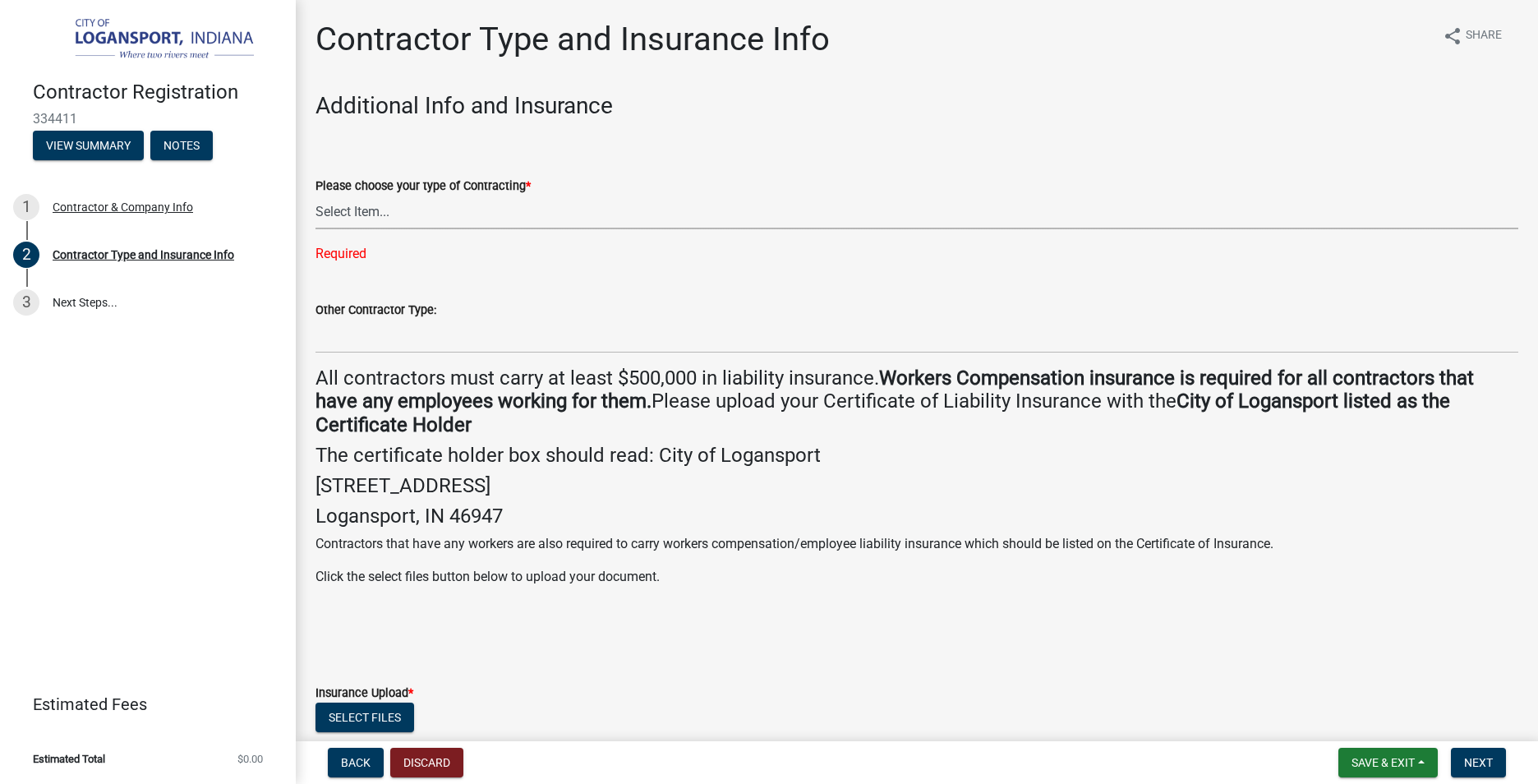
click at [356, 222] on select "Select Item... Plumber General HVAC Other Roofer Tree Service Demolition" at bounding box center [917, 212] width 1203 height 34
click at [316, 196] on select "Select Item... Plumber General HVAC Other Roofer Tree Service Demolition" at bounding box center [917, 212] width 1203 height 34
select select "03705ffd-7527-4ddb-a600-46f4763bc457"
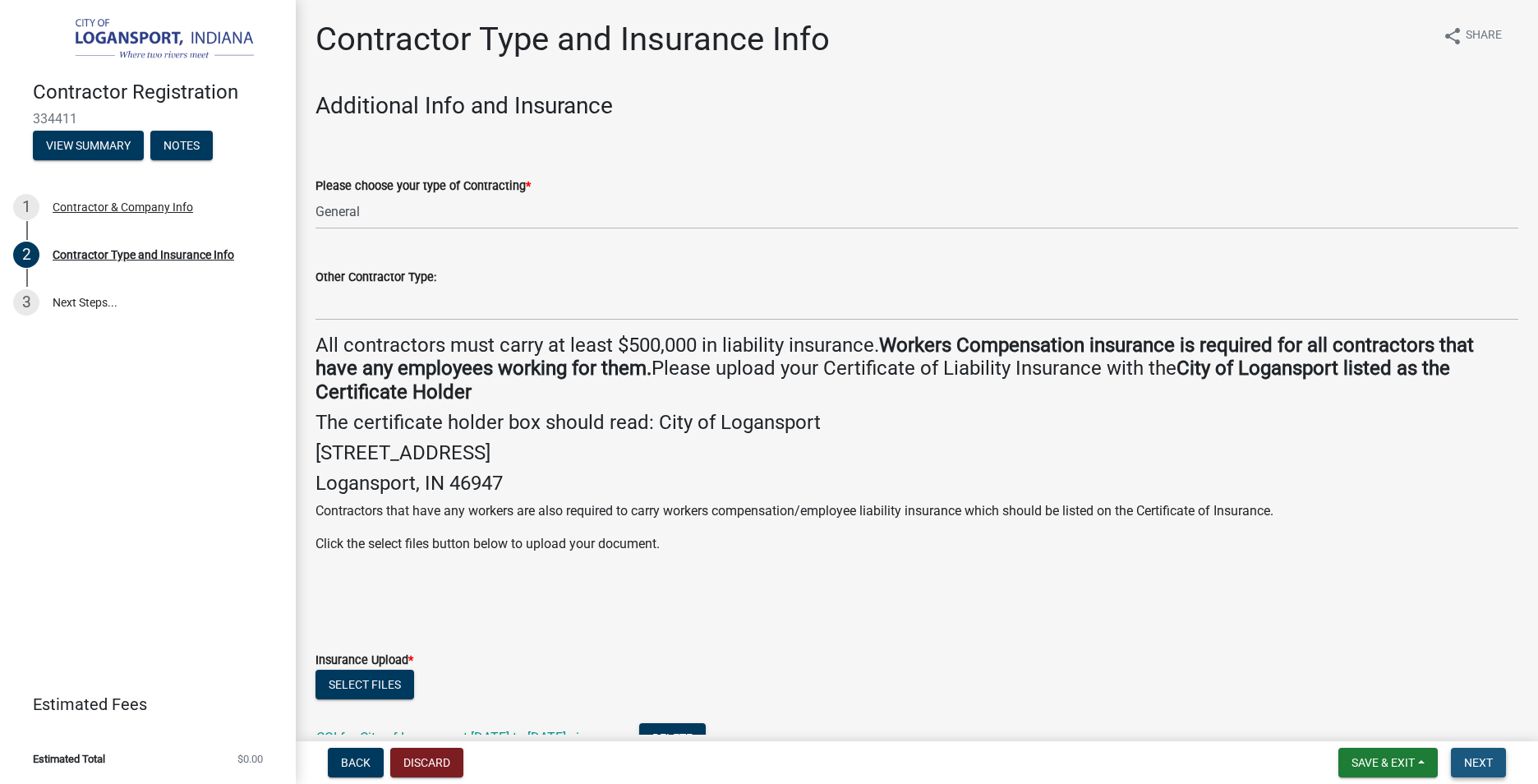
click at [1483, 762] on span "Next" at bounding box center [1478, 762] width 29 height 13
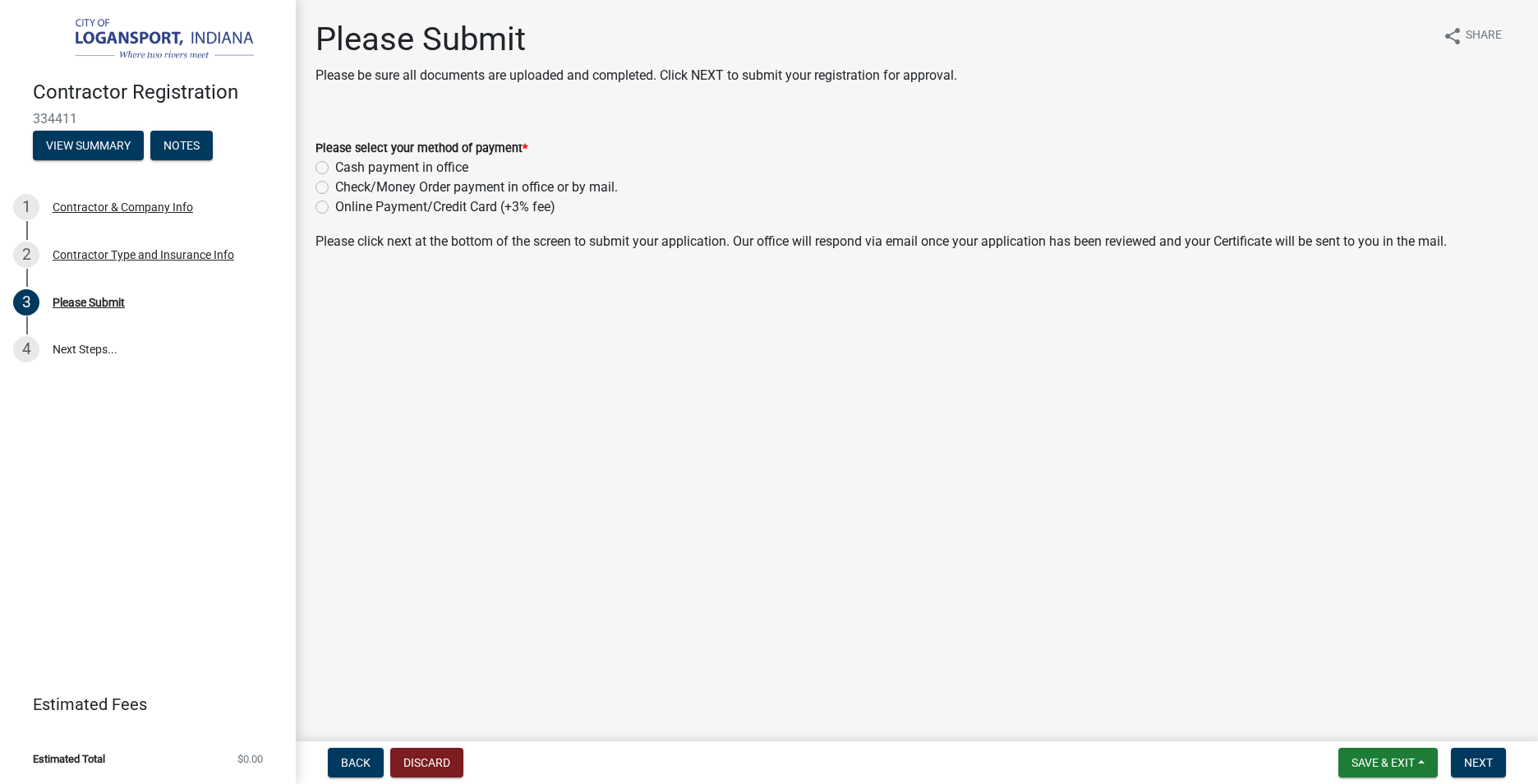
click at [335, 204] on label "Online Payment/Credit Card (+3% fee)" at bounding box center [445, 207] width 221 height 20
click at [335, 204] on input "Online Payment/Credit Card (+3% fee)" at bounding box center [340, 202] width 11 height 11
radio input "true"
click at [1488, 756] on span "Next" at bounding box center [1478, 762] width 29 height 13
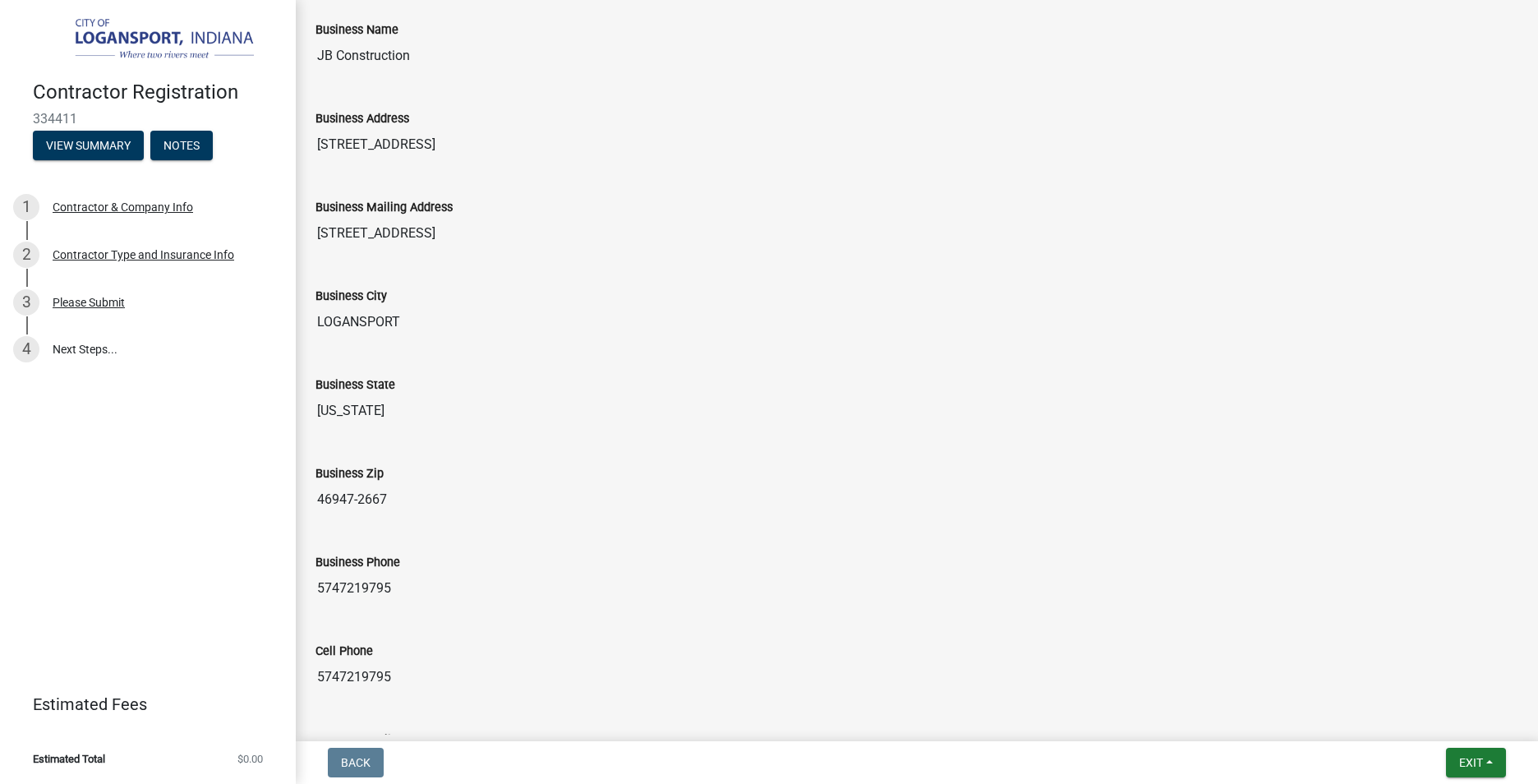
scroll to position [1183, 0]
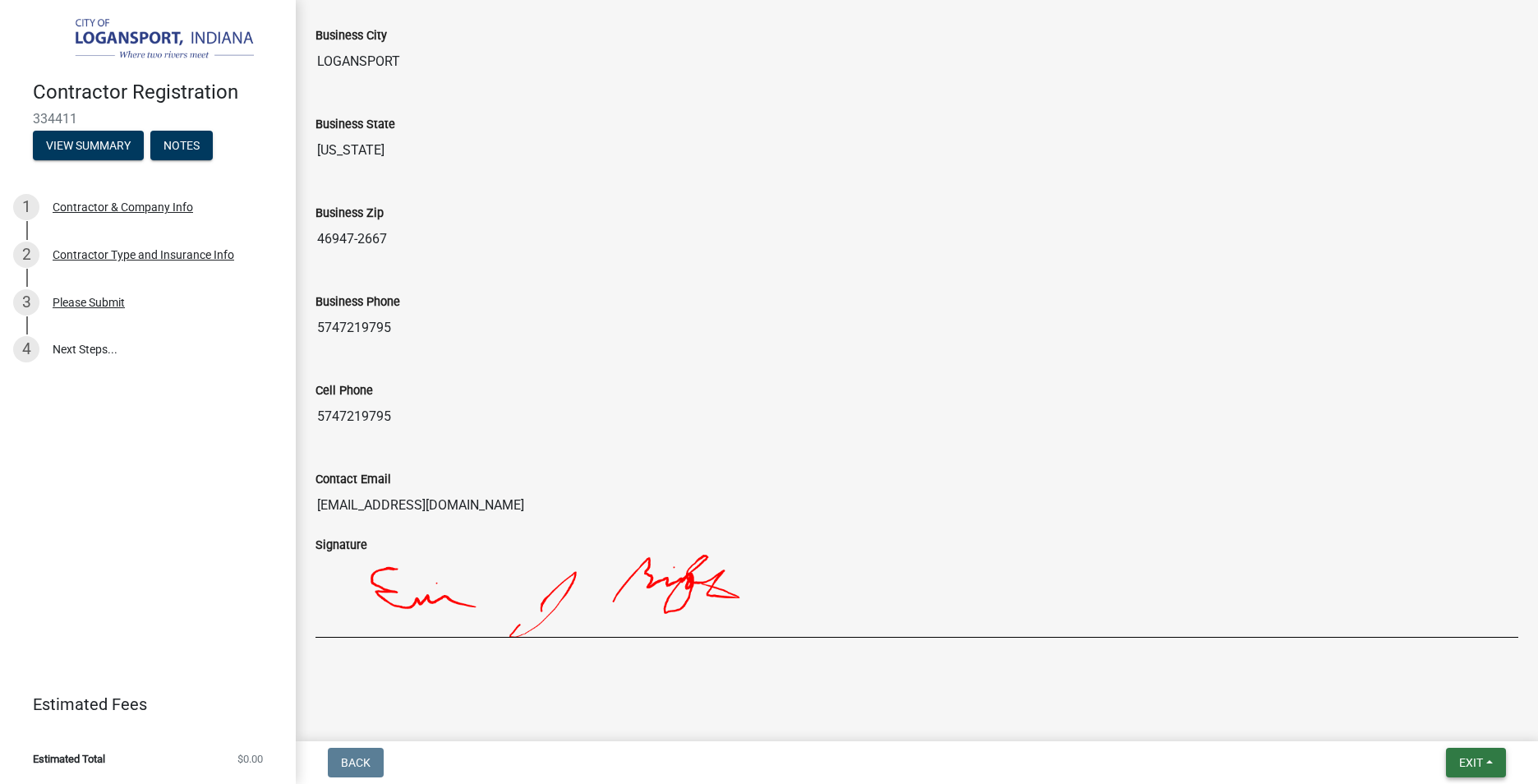
click at [1472, 763] on span "Exit" at bounding box center [1471, 762] width 24 height 13
click at [1308, 554] on div at bounding box center [917, 595] width 1203 height 82
click at [83, 343] on link "4 Next Steps..." at bounding box center [148, 348] width 296 height 47
click at [99, 299] on div "Please Submit" at bounding box center [88, 302] width 72 height 12
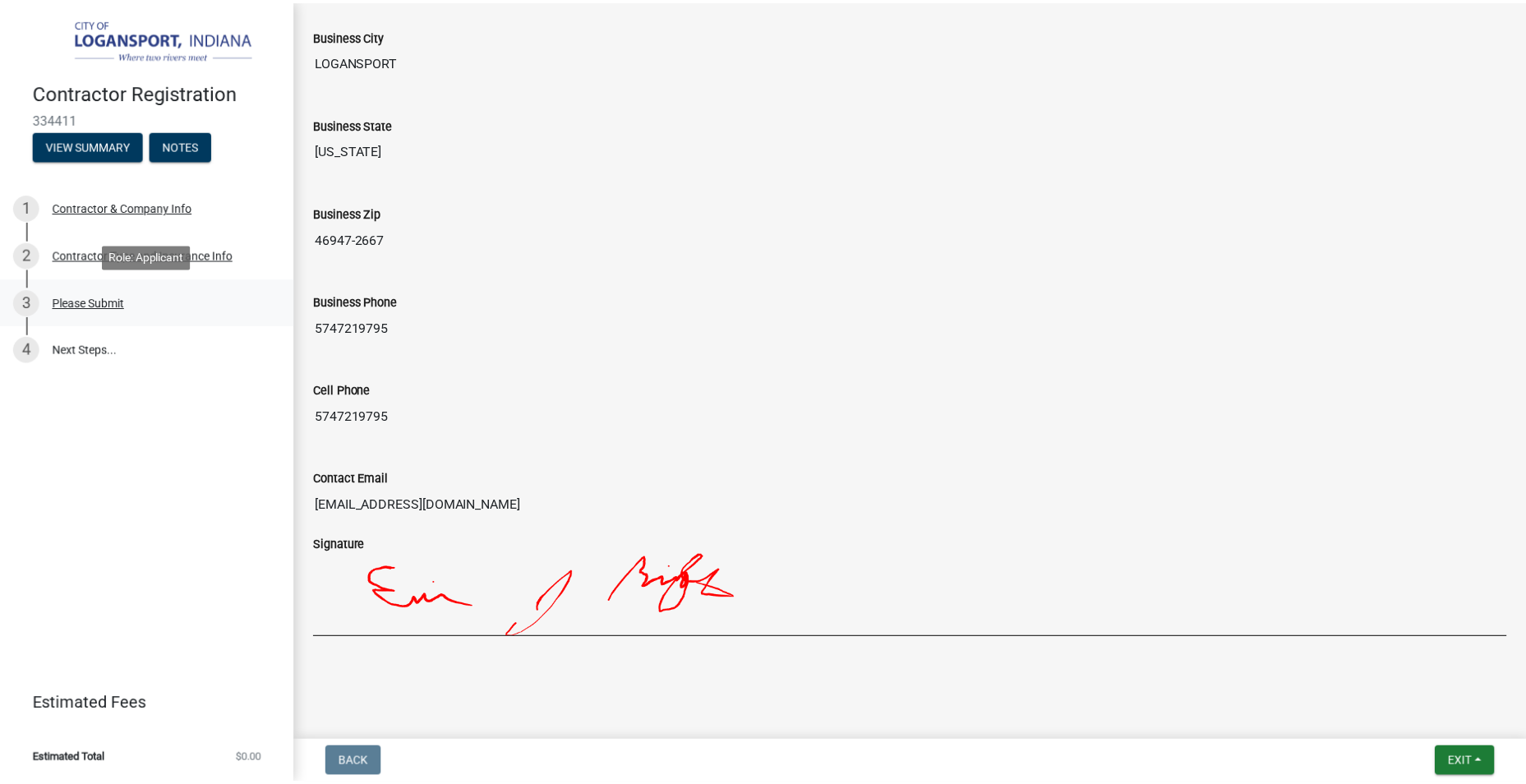
scroll to position [0, 0]
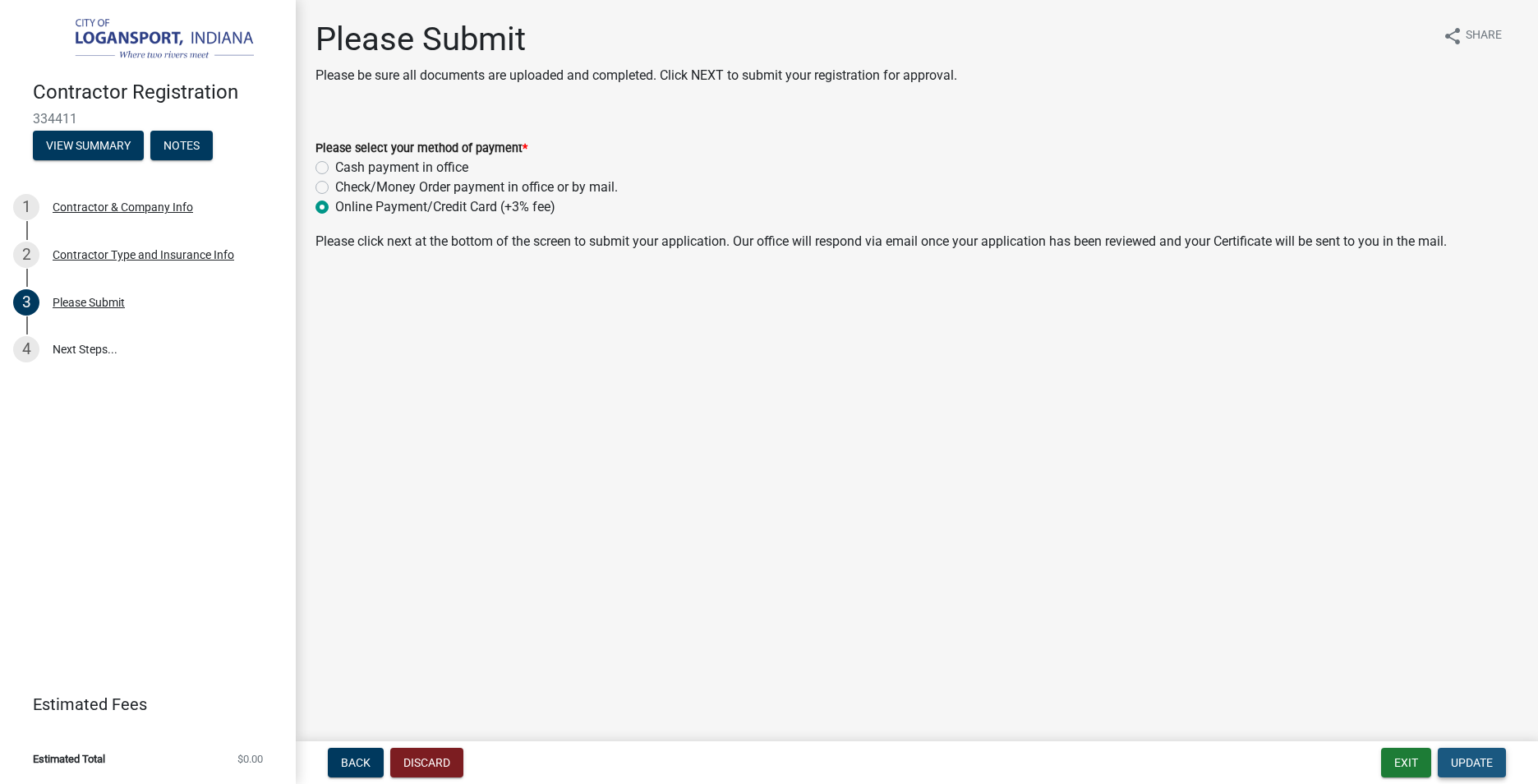
click at [1487, 757] on span "Update" at bounding box center [1472, 762] width 42 height 13
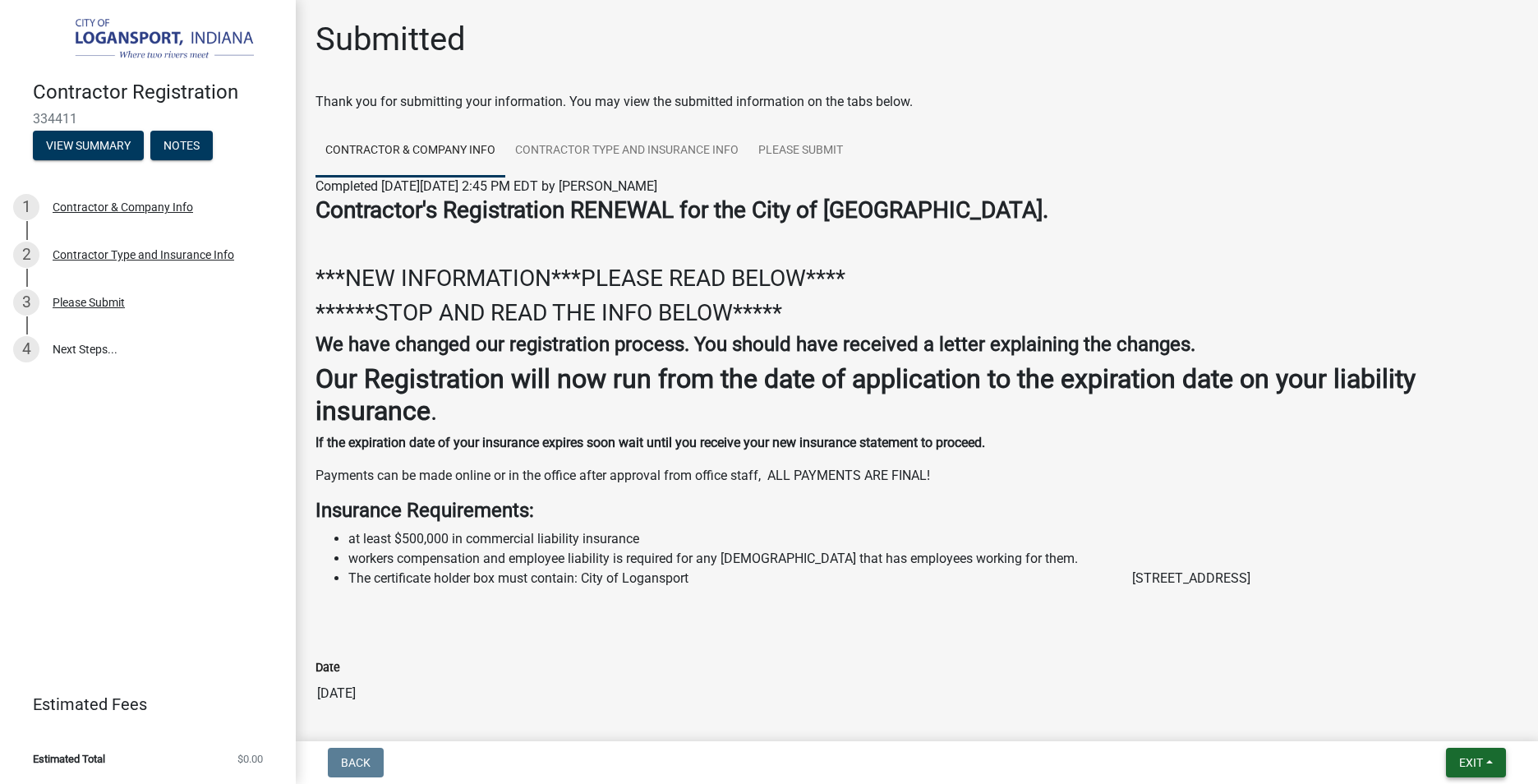
click at [1462, 764] on span "Exit" at bounding box center [1471, 762] width 24 height 13
click at [1437, 723] on button "Save & Exit" at bounding box center [1440, 719] width 132 height 40
